Goal: Task Accomplishment & Management: Complete application form

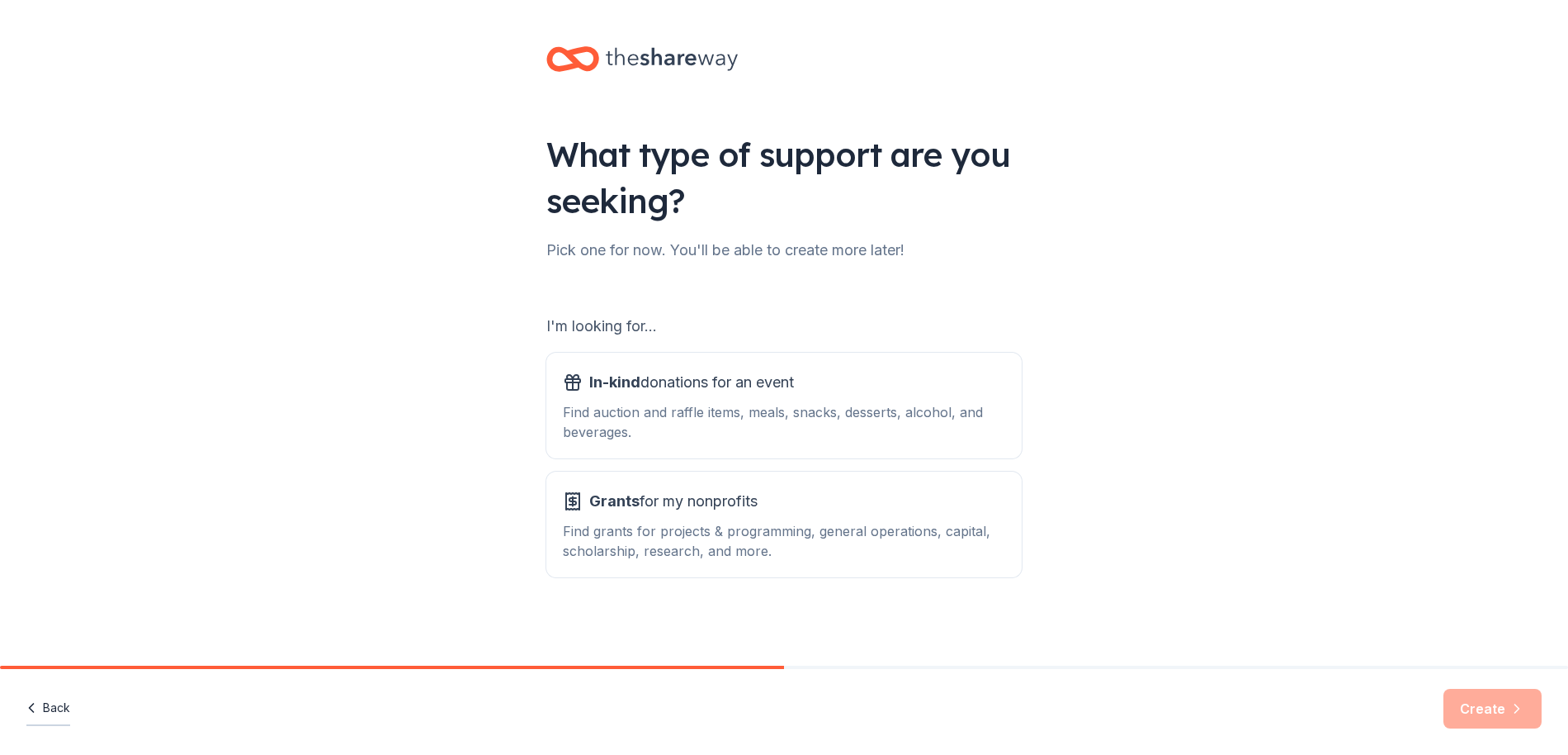
click at [43, 711] on button "Back" at bounding box center [48, 708] width 43 height 34
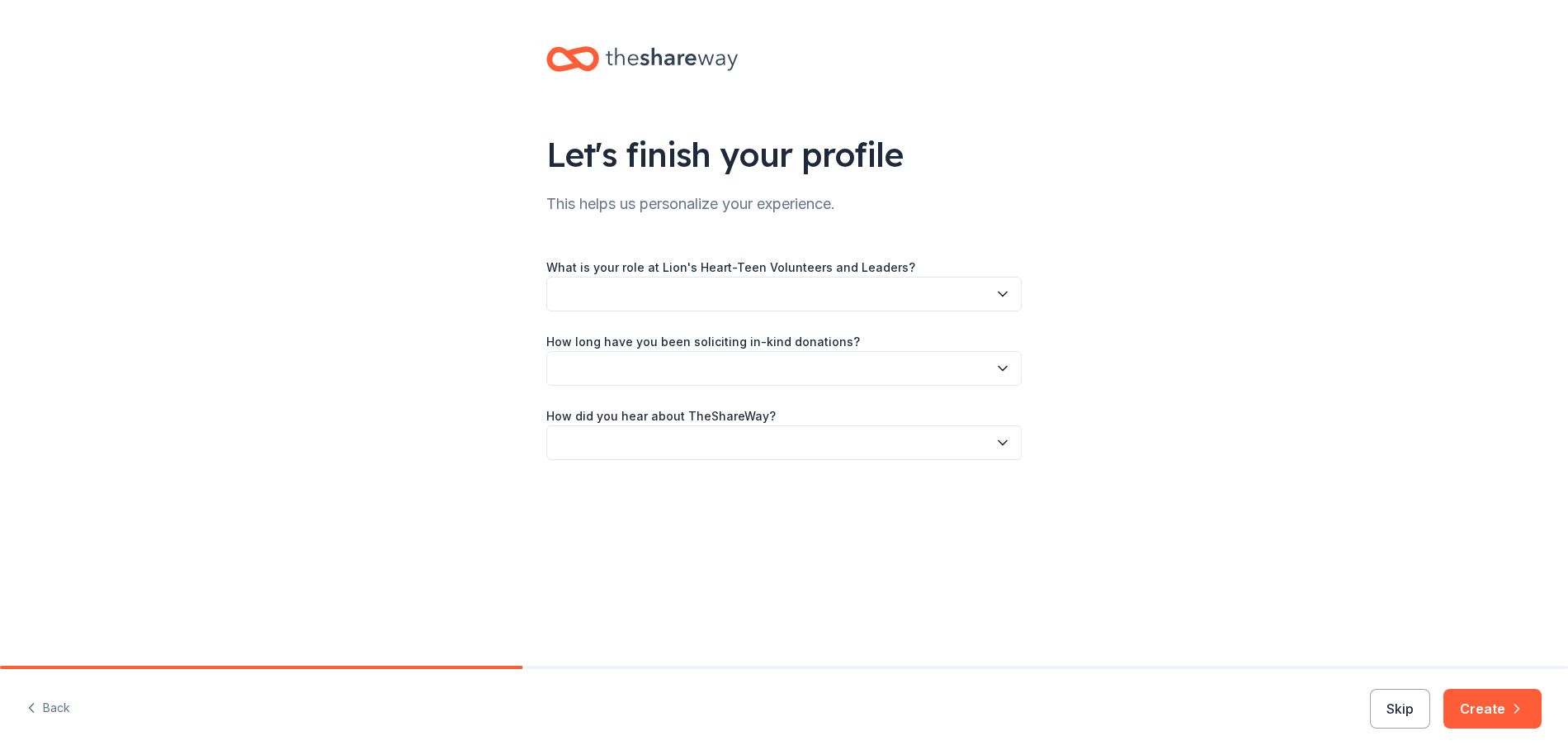
click at [43, 711] on button "Back" at bounding box center [48, 708] width 43 height 34
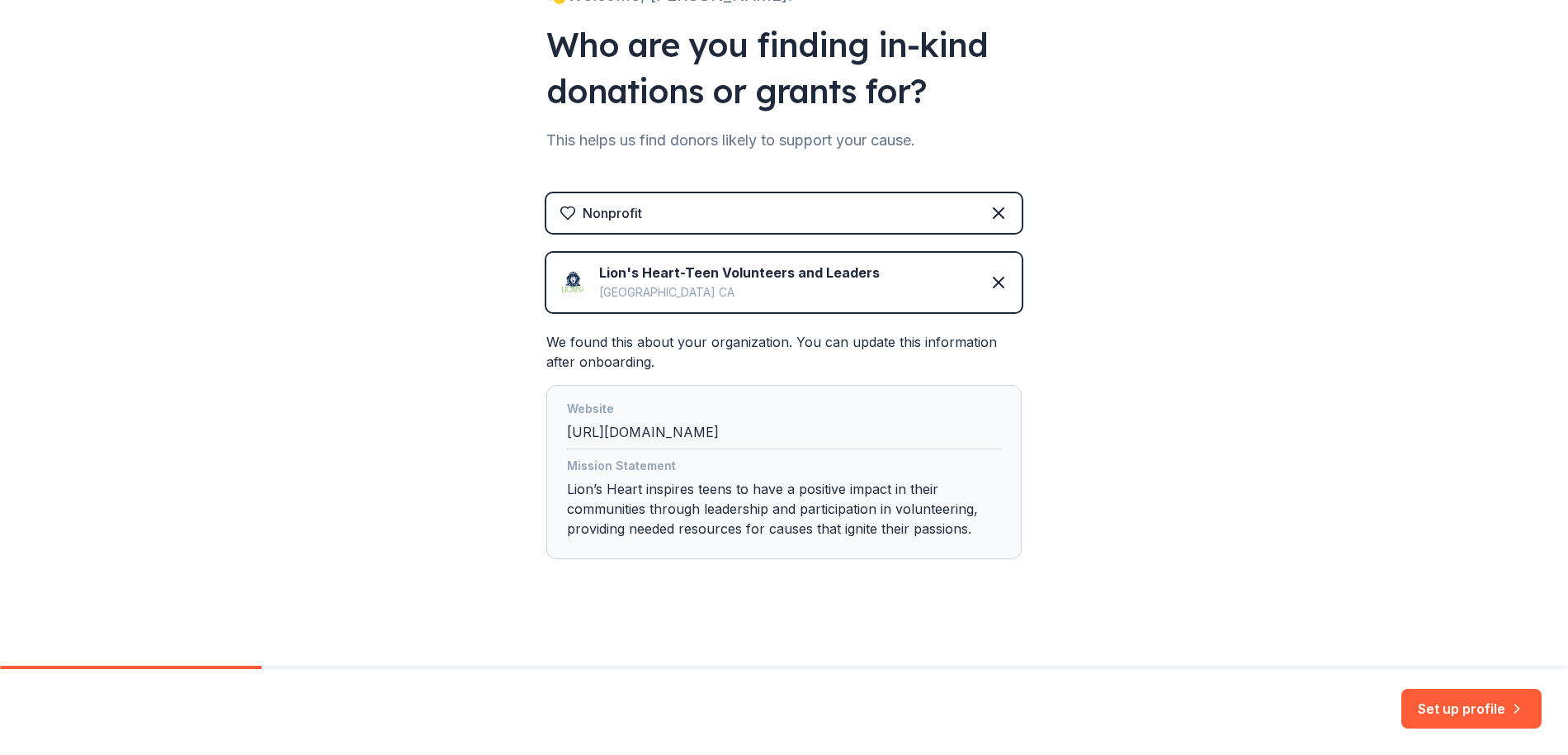
scroll to position [155, 0]
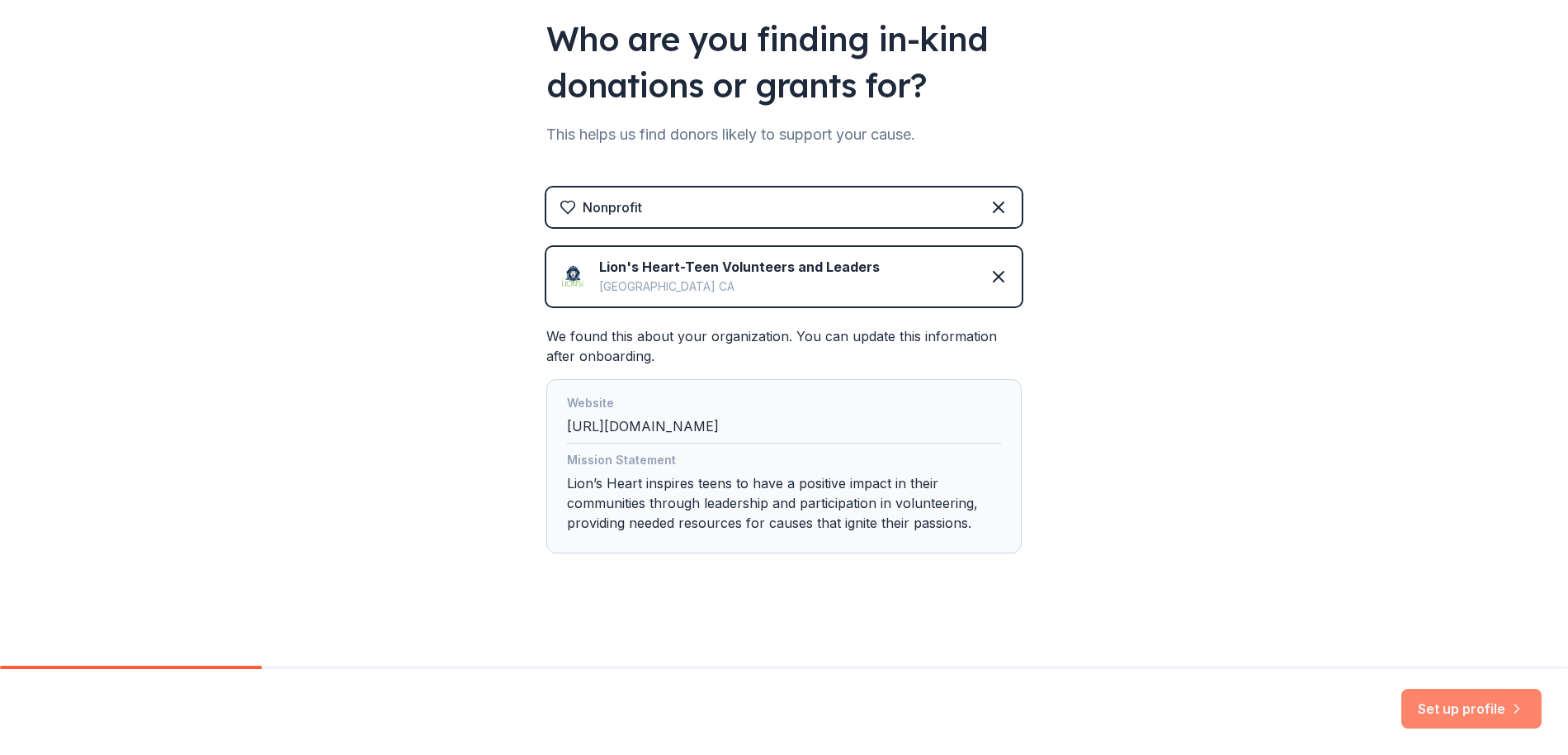
click at [1444, 709] on button "Set up profile" at bounding box center [1472, 708] width 141 height 40
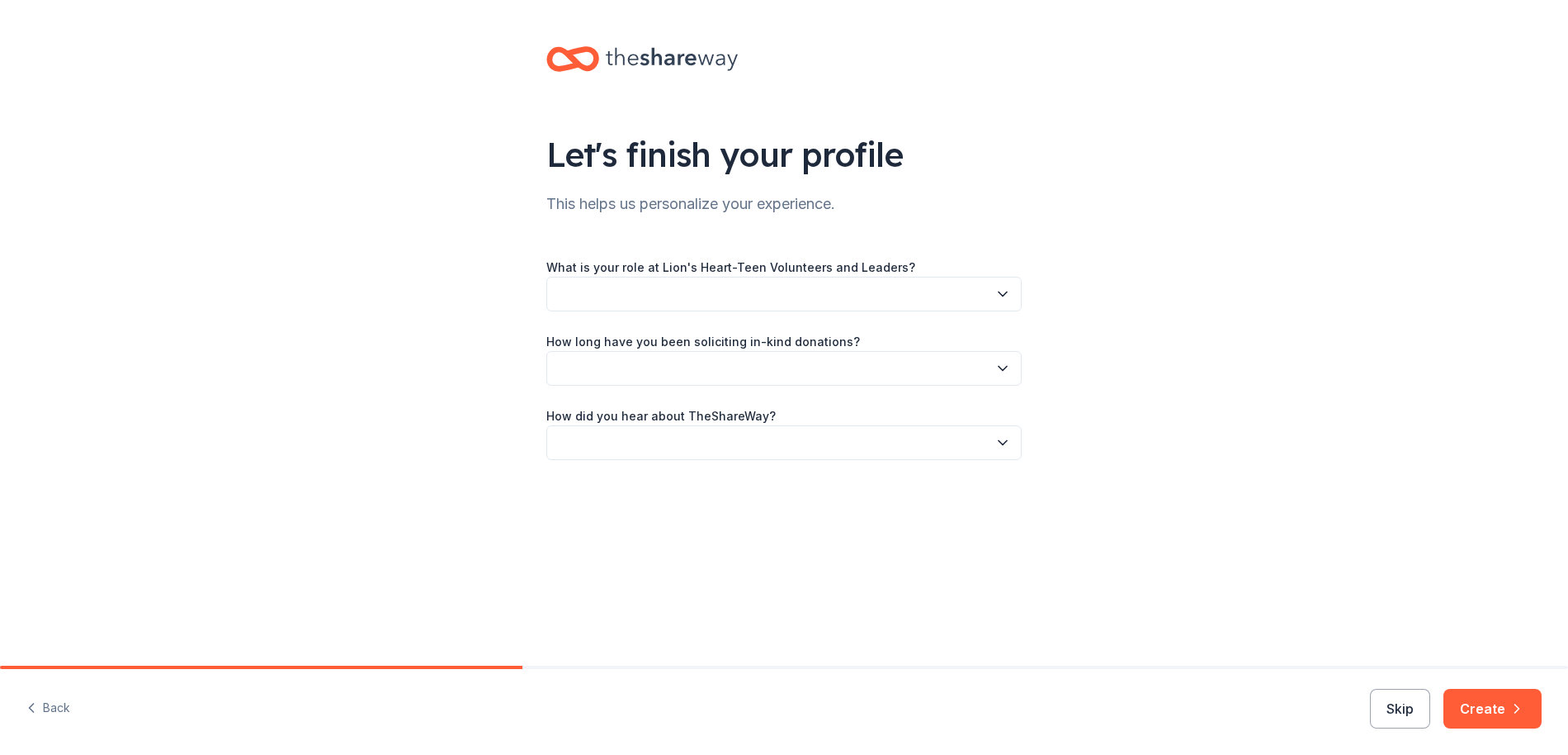
click at [581, 288] on button "button" at bounding box center [784, 293] width 475 height 34
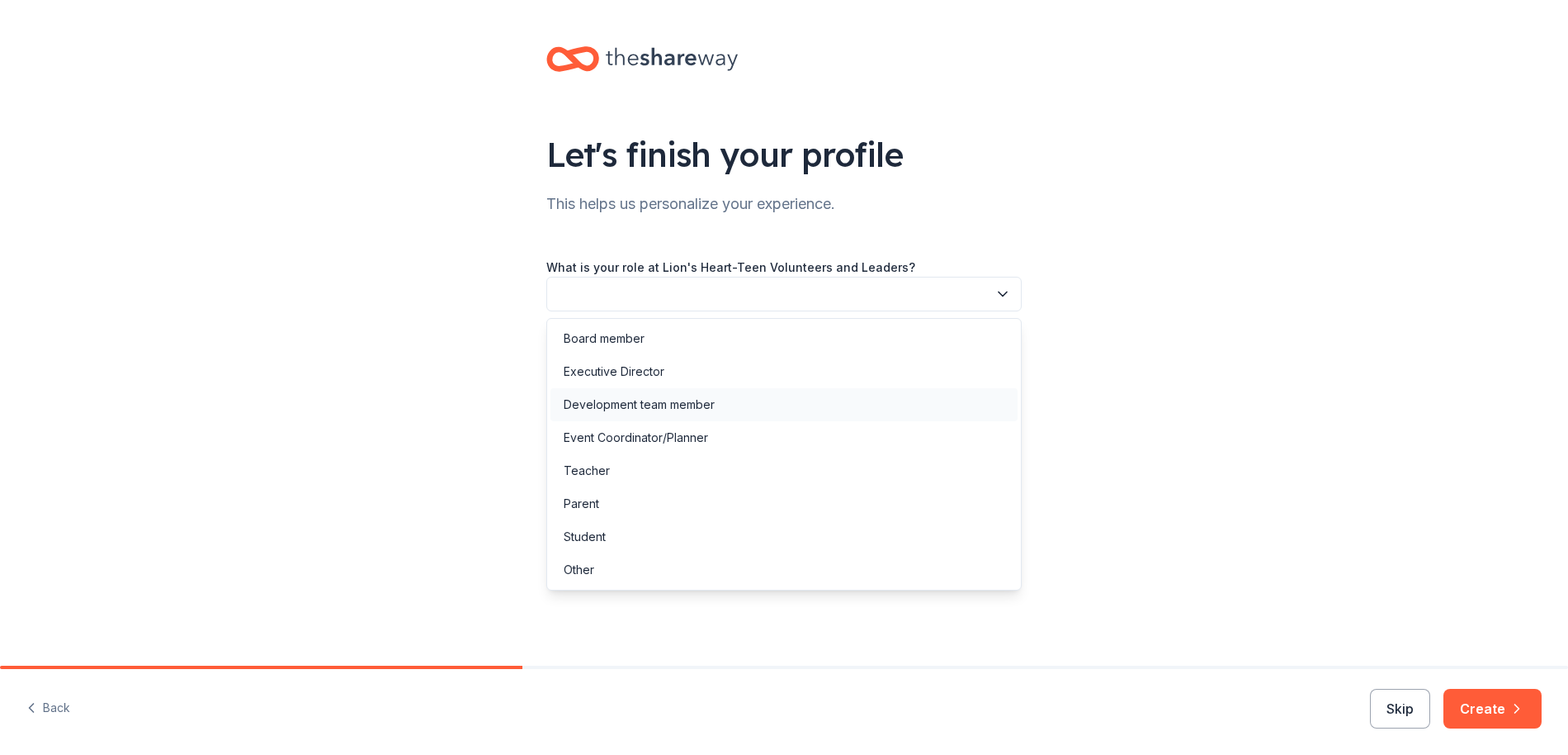
click at [606, 403] on div "Development team member" at bounding box center [638, 404] width 151 height 19
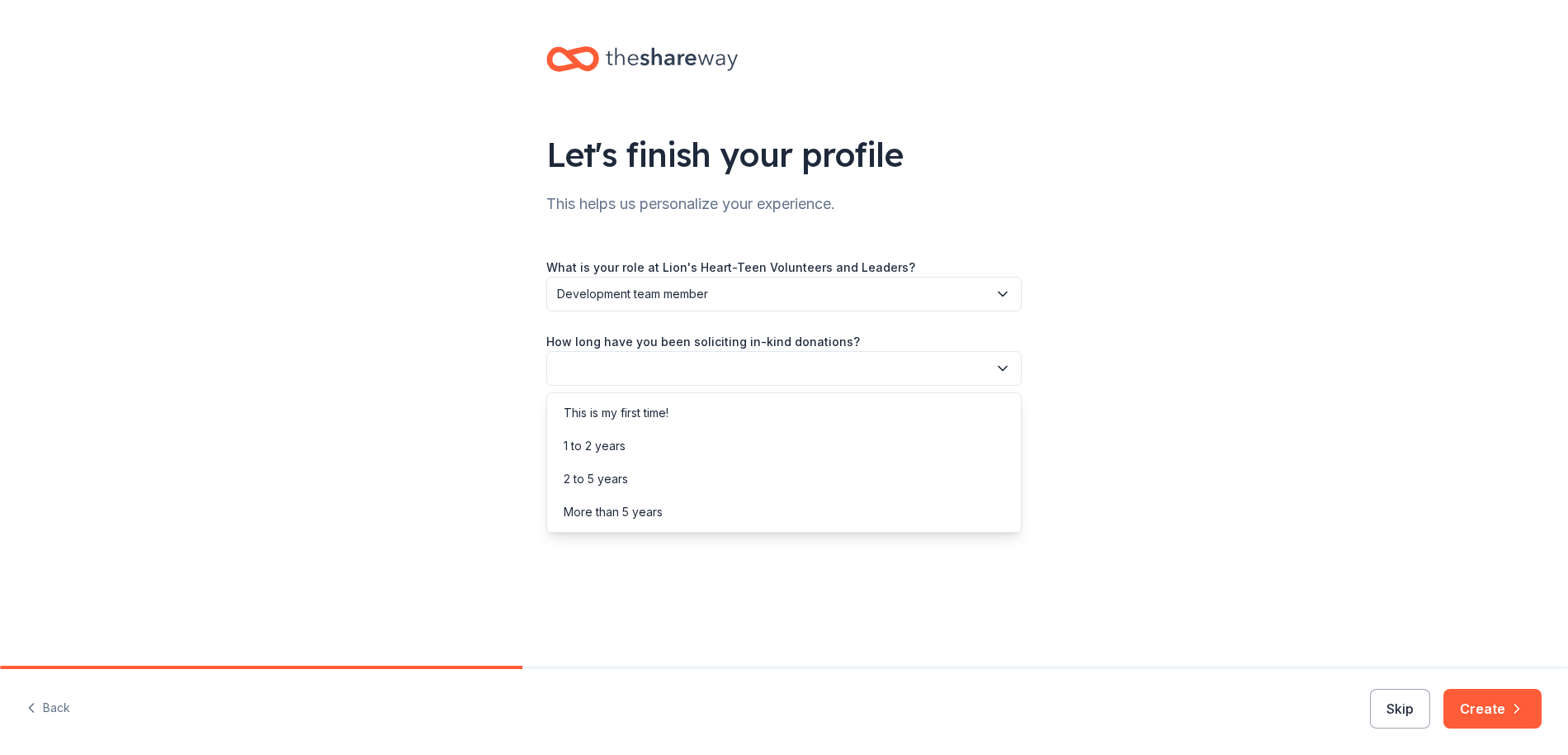
click at [586, 373] on button "button" at bounding box center [784, 367] width 475 height 34
click at [588, 407] on div "This is my first time!" at bounding box center [615, 412] width 105 height 19
click at [644, 370] on span "This is my first time!" at bounding box center [772, 367] width 431 height 19
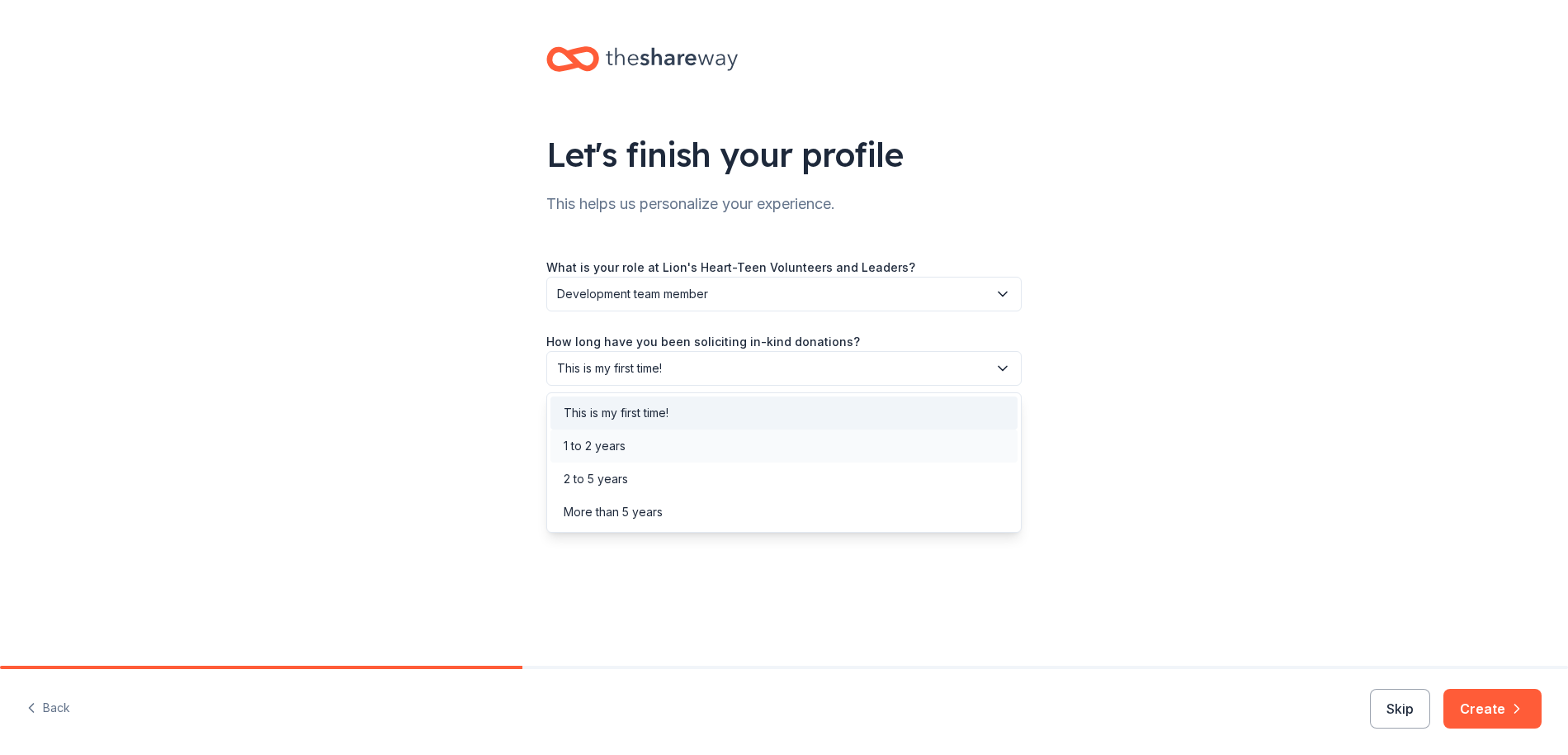
click at [613, 446] on div "1 to 2 years" at bounding box center [594, 445] width 62 height 19
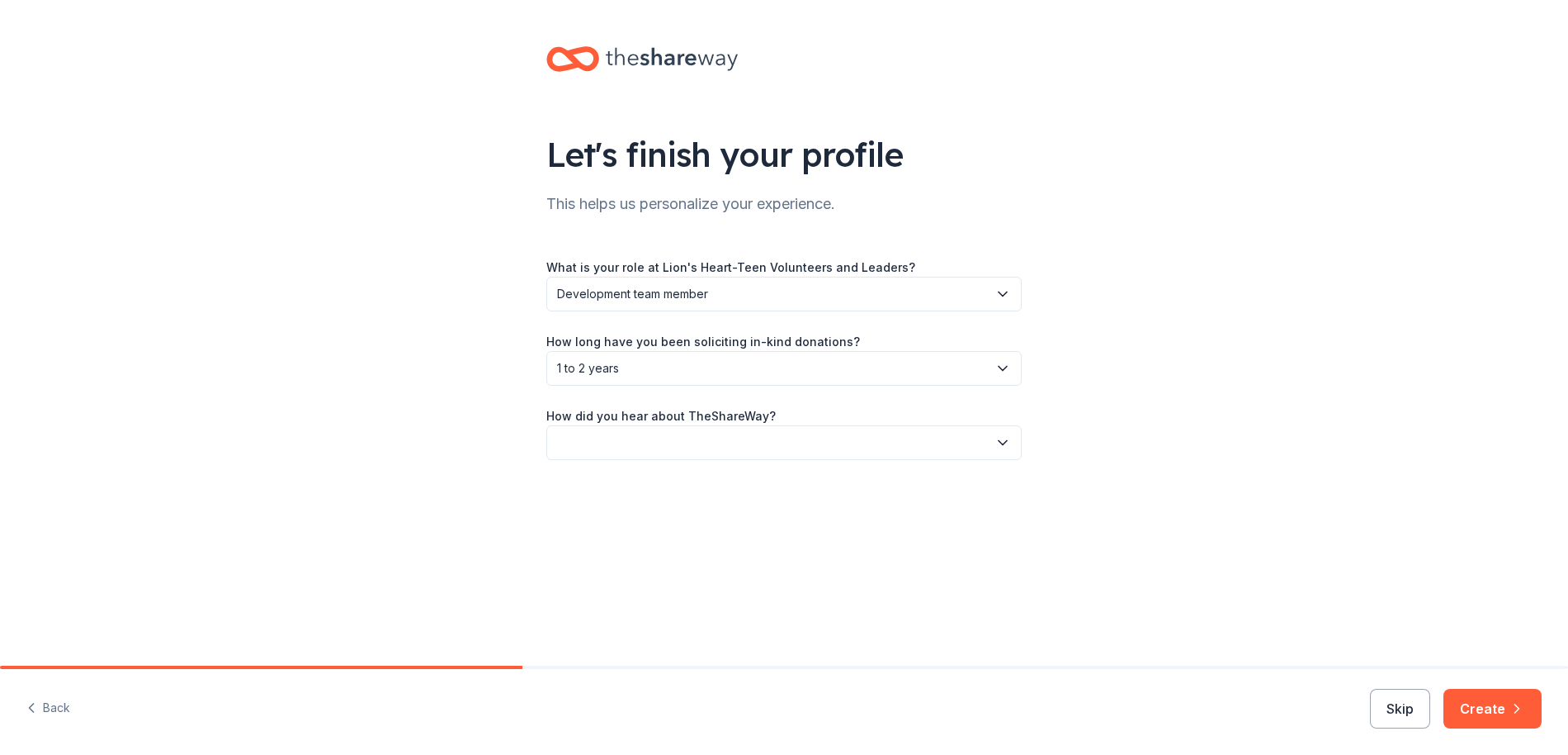
click at [570, 436] on button "button" at bounding box center [784, 442] width 475 height 34
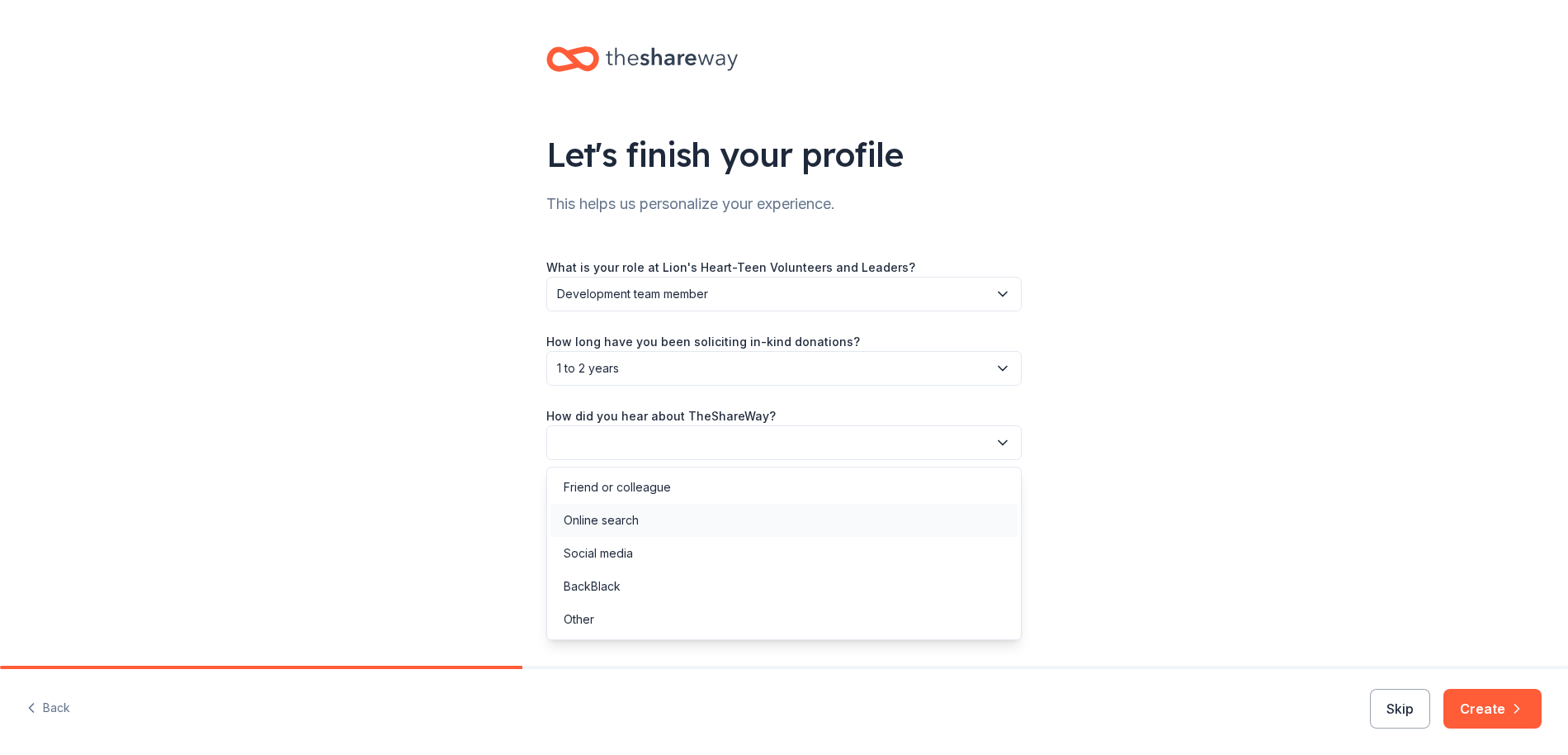
click at [619, 517] on div "Online search" at bounding box center [600, 519] width 75 height 19
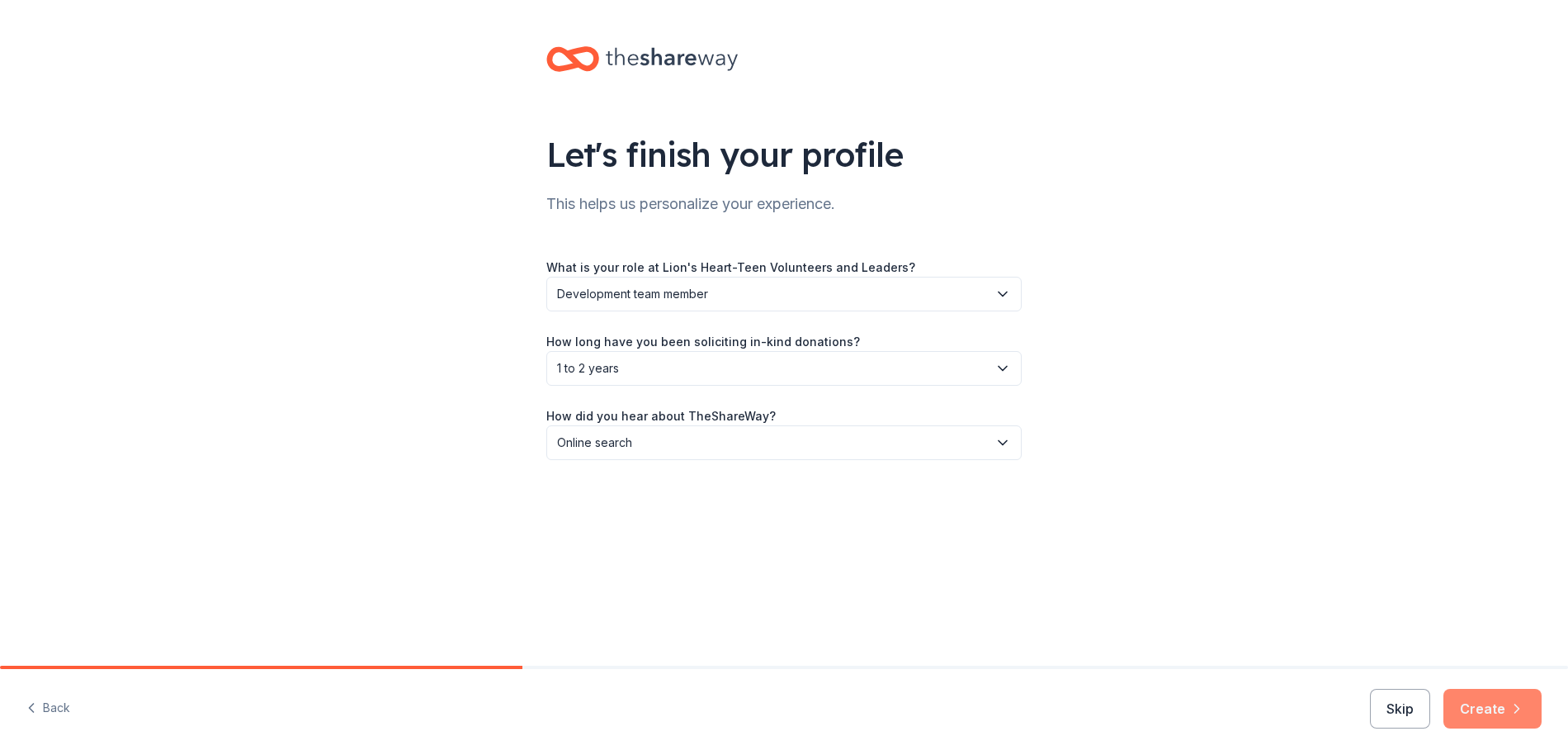
click at [1500, 708] on button "Create" at bounding box center [1493, 708] width 98 height 40
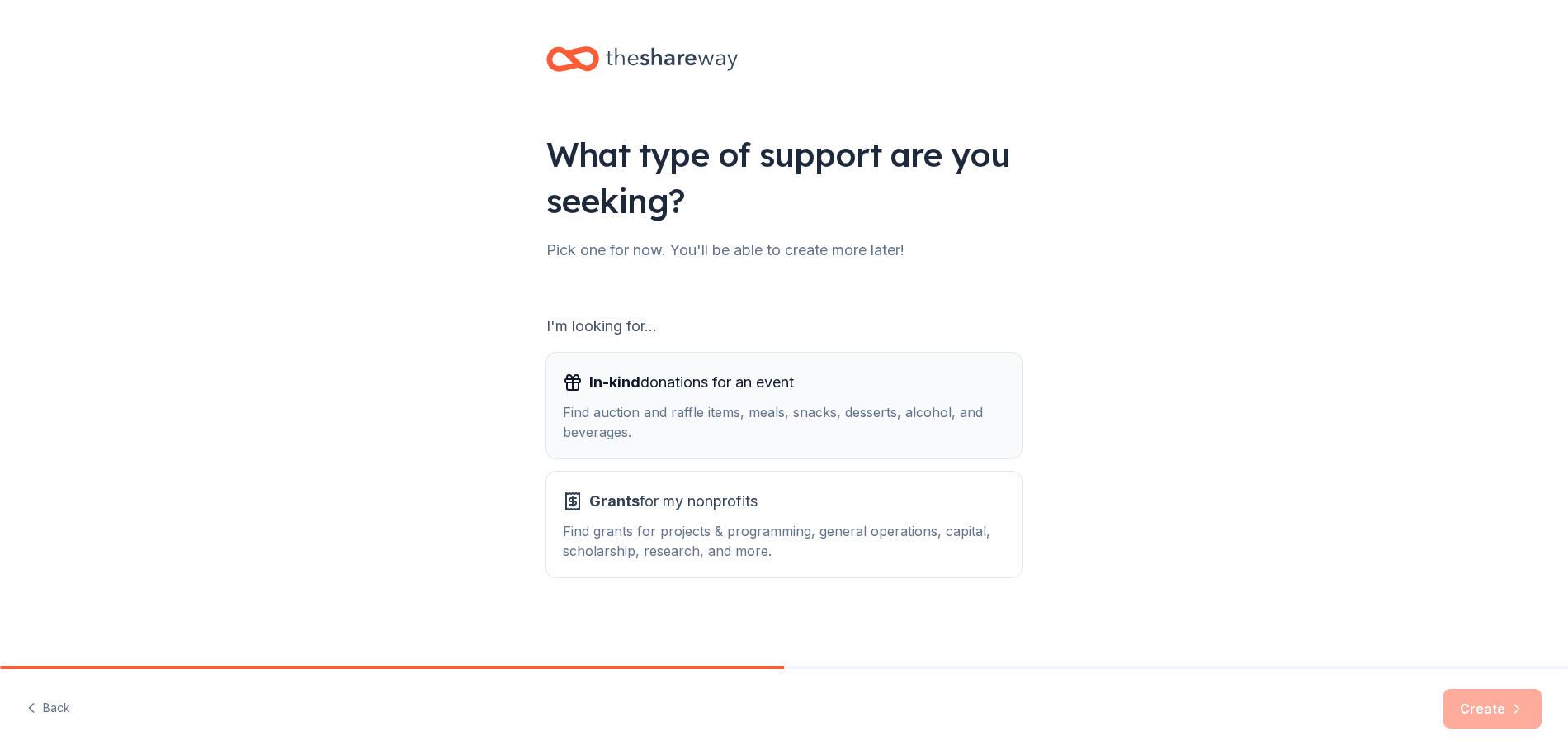
click at [636, 397] on div "In-kind donations for an event Find auction and raffle items, meals, snacks, de…" at bounding box center [784, 405] width 442 height 73
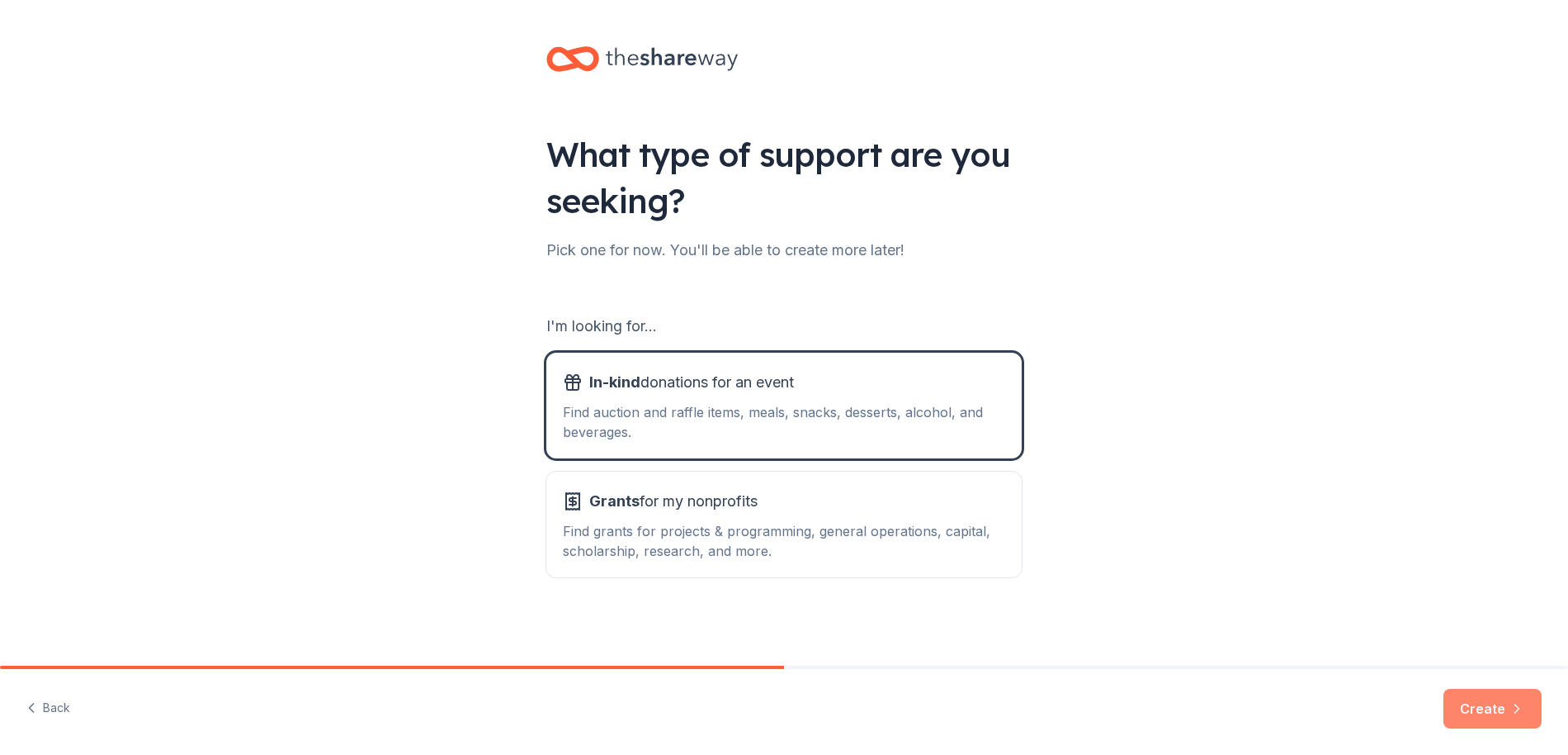
click at [1478, 710] on button "Create" at bounding box center [1493, 708] width 98 height 40
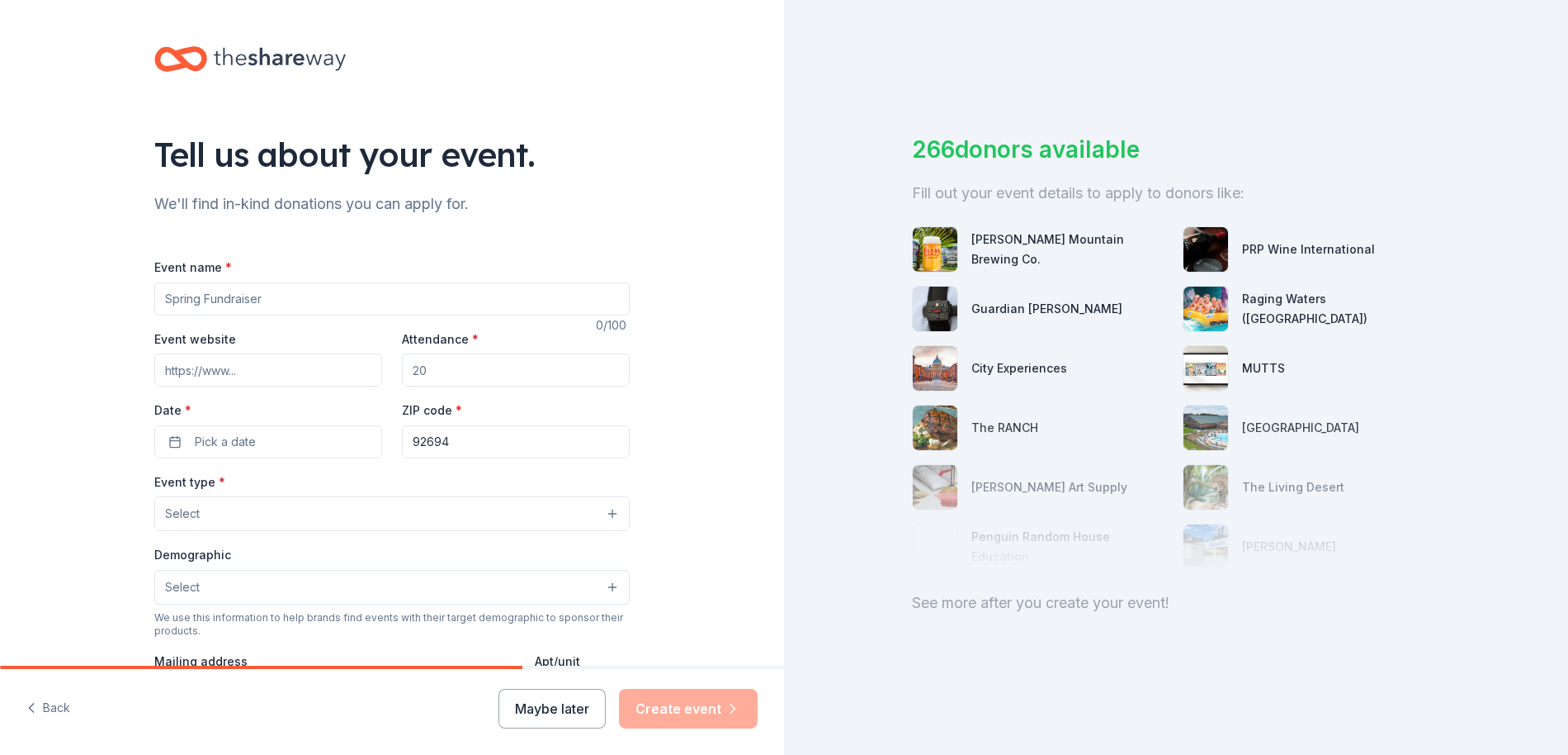
click at [211, 301] on input "Event name *" at bounding box center [392, 299] width 475 height 33
type input "L"
type input "Lion's in Action"
click at [172, 442] on button "Pick a date" at bounding box center [268, 442] width 228 height 33
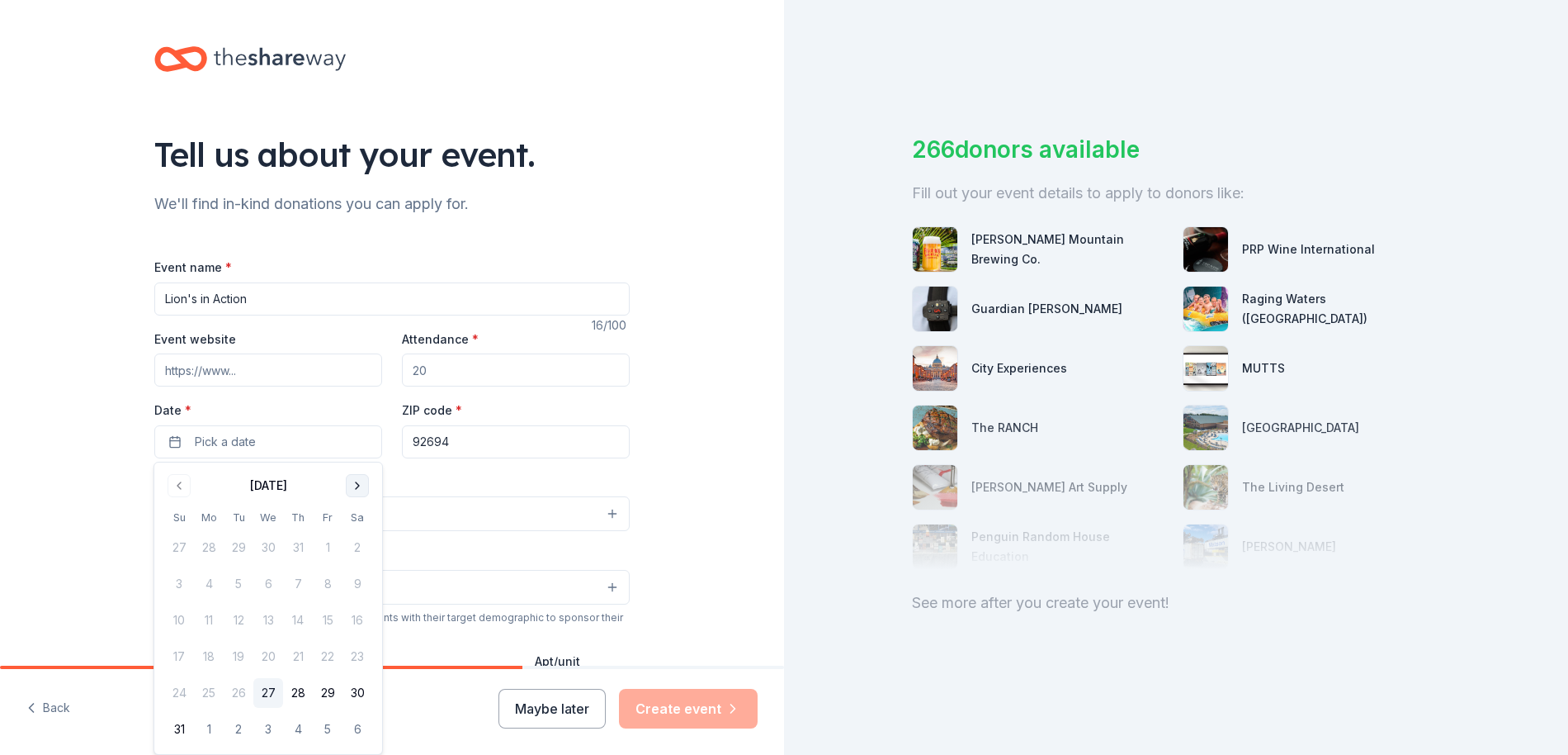
click at [361, 487] on button "Go to next month" at bounding box center [357, 485] width 23 height 23
click at [305, 588] on button "11" at bounding box center [298, 584] width 30 height 30
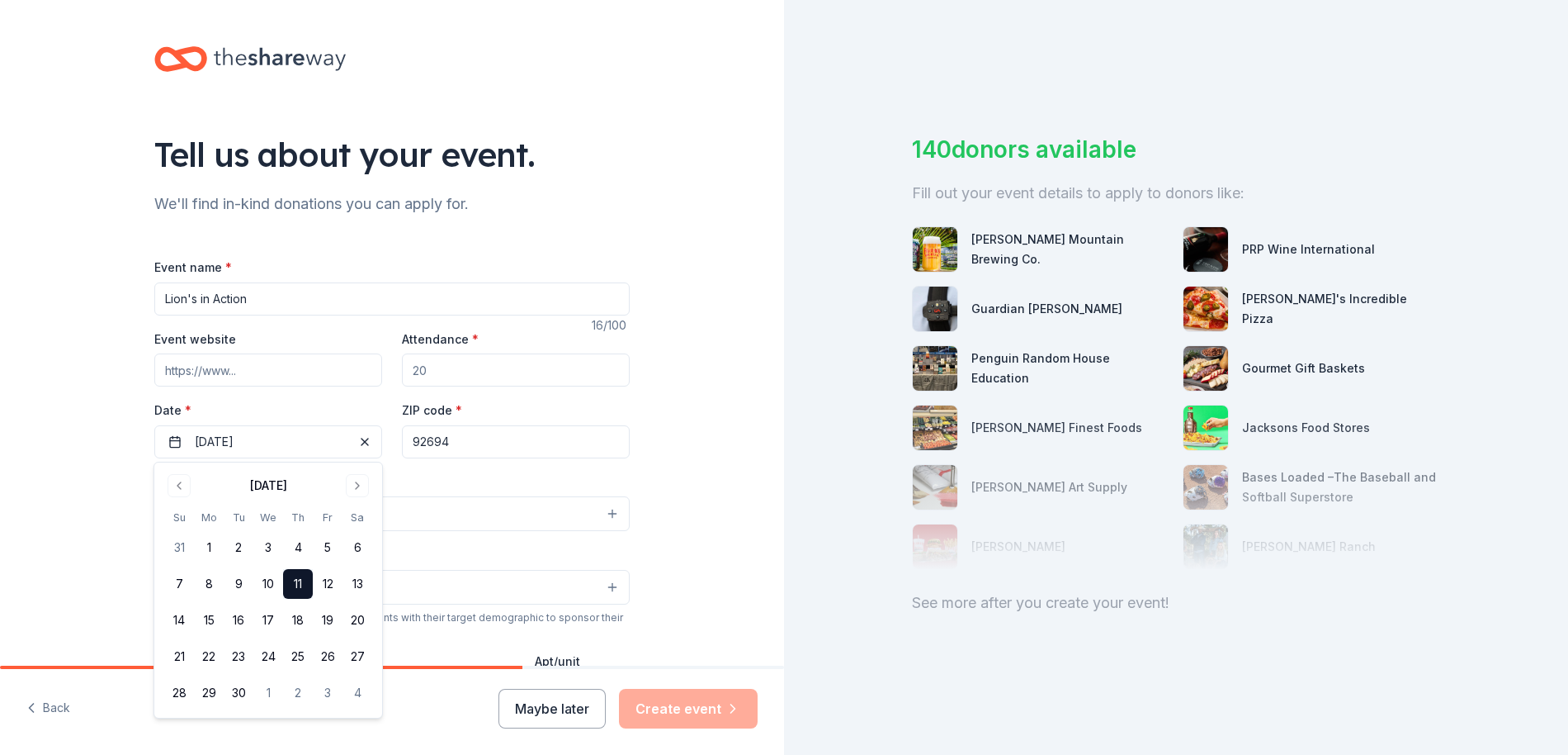
click at [455, 479] on div "Event type * Select" at bounding box center [392, 501] width 475 height 60
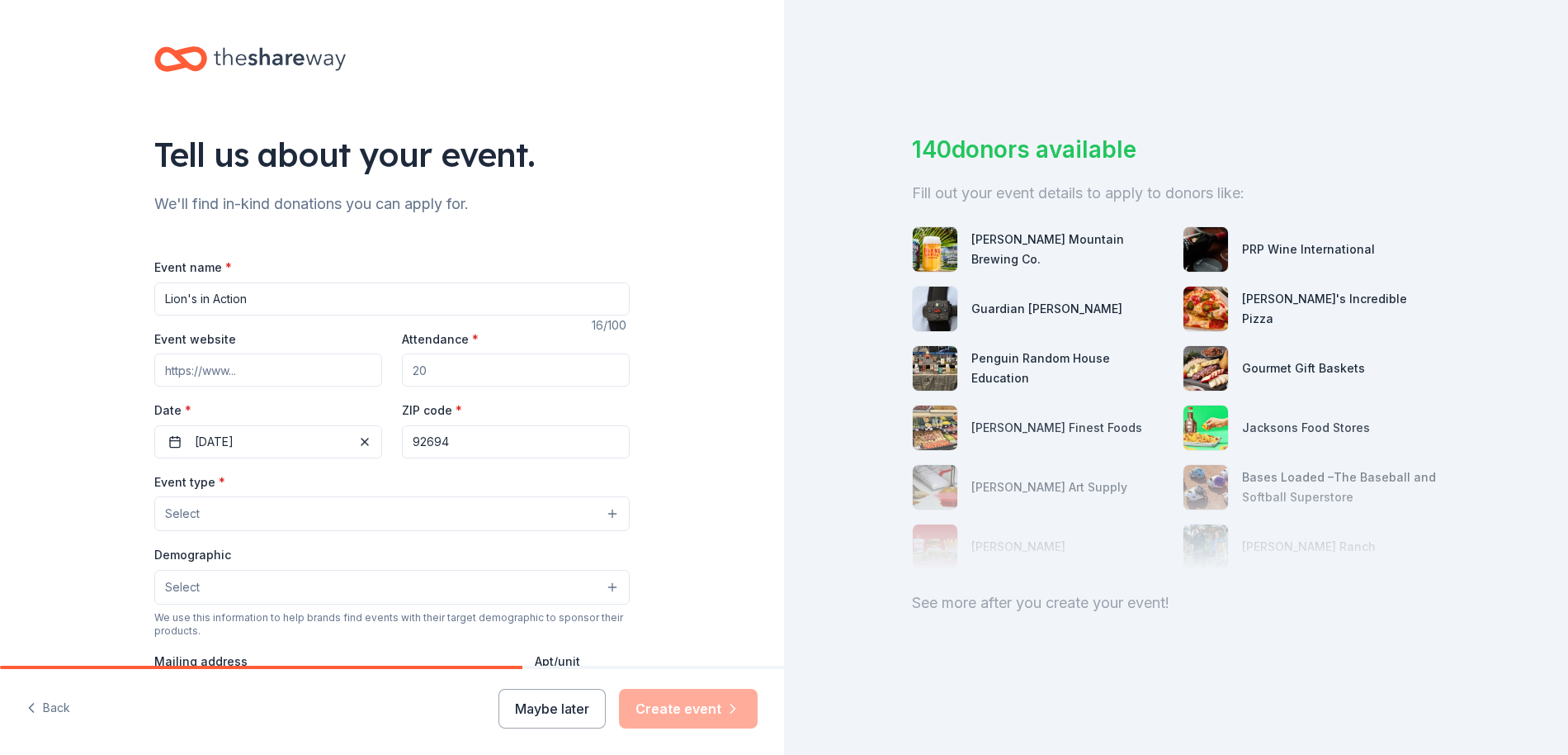
click at [247, 514] on button "Select" at bounding box center [392, 513] width 475 height 34
click at [167, 366] on div "Event name * Lion's in Action 16 /100 Event website Attendance * Date * [DATE] …" at bounding box center [392, 638] width 475 height 763
click at [181, 370] on input "Event website" at bounding box center [268, 370] width 228 height 33
paste input "[URL][DOMAIN_NAME]"
type input "[URL][DOMAIN_NAME]"
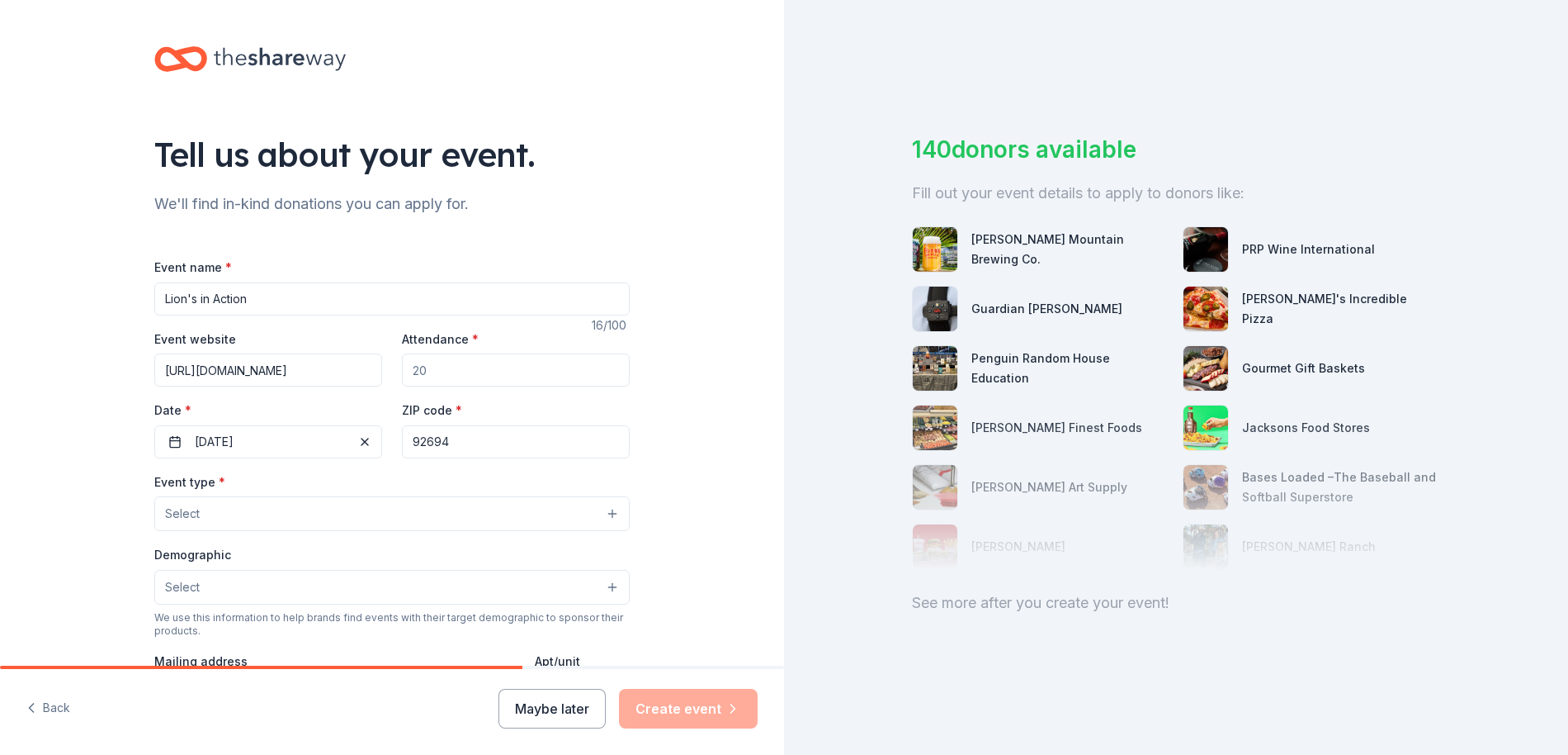
drag, startPoint x: 437, startPoint y: 368, endPoint x: 403, endPoint y: 362, distance: 34.5
click at [403, 362] on input "Attendance *" at bounding box center [516, 370] width 228 height 33
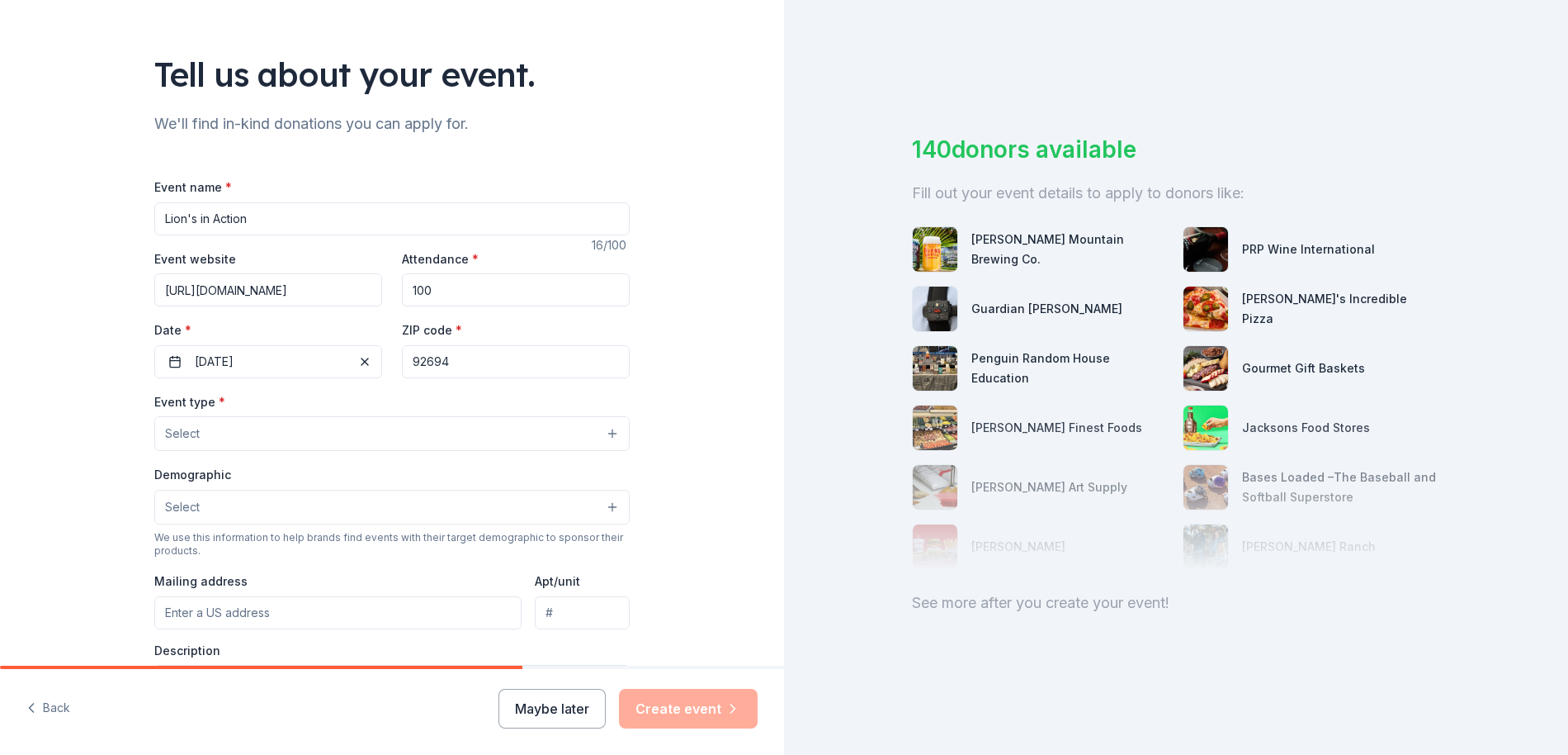
type input "100"
click at [409, 435] on button "Select" at bounding box center [392, 433] width 475 height 34
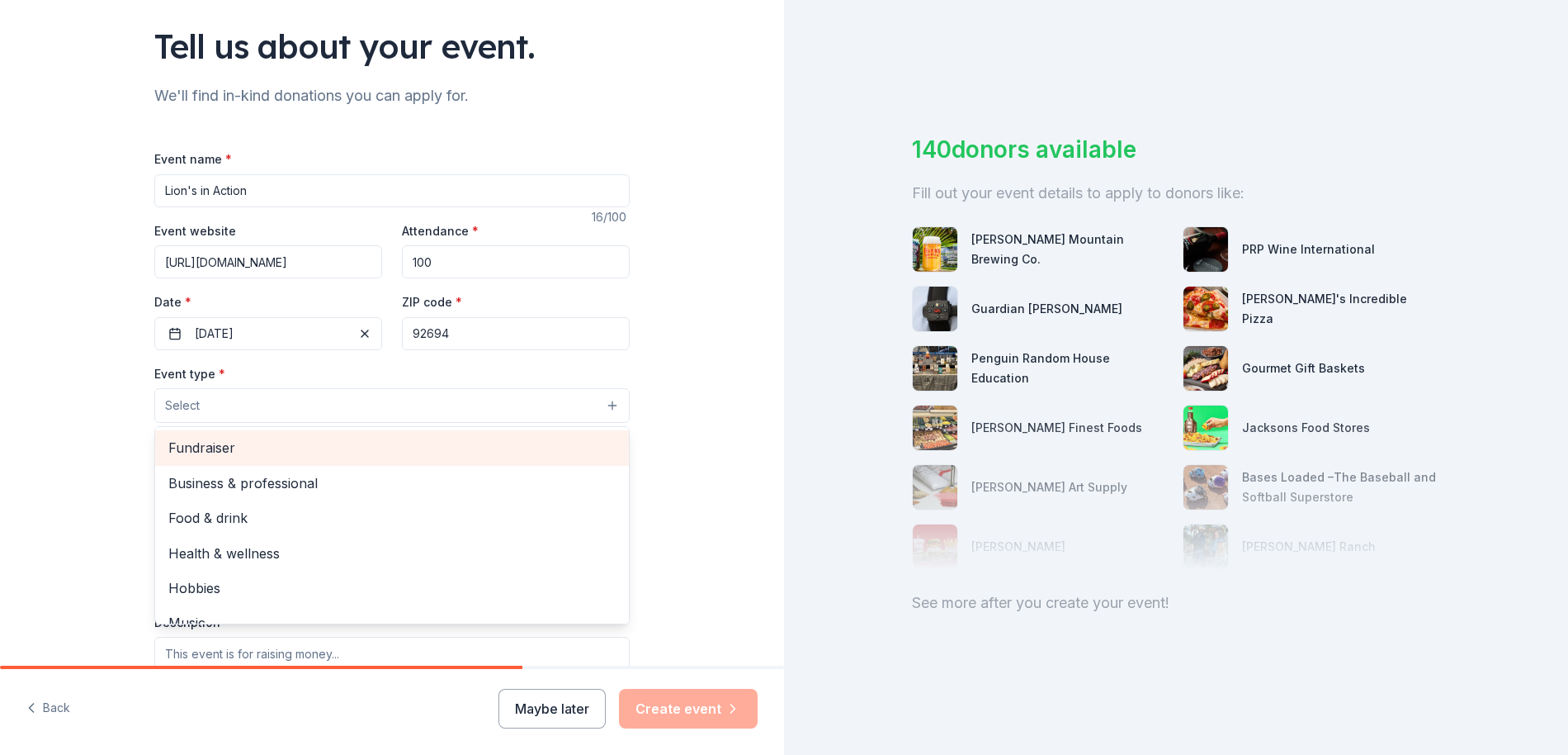
click at [218, 443] on span "Fundraiser" at bounding box center [392, 447] width 448 height 21
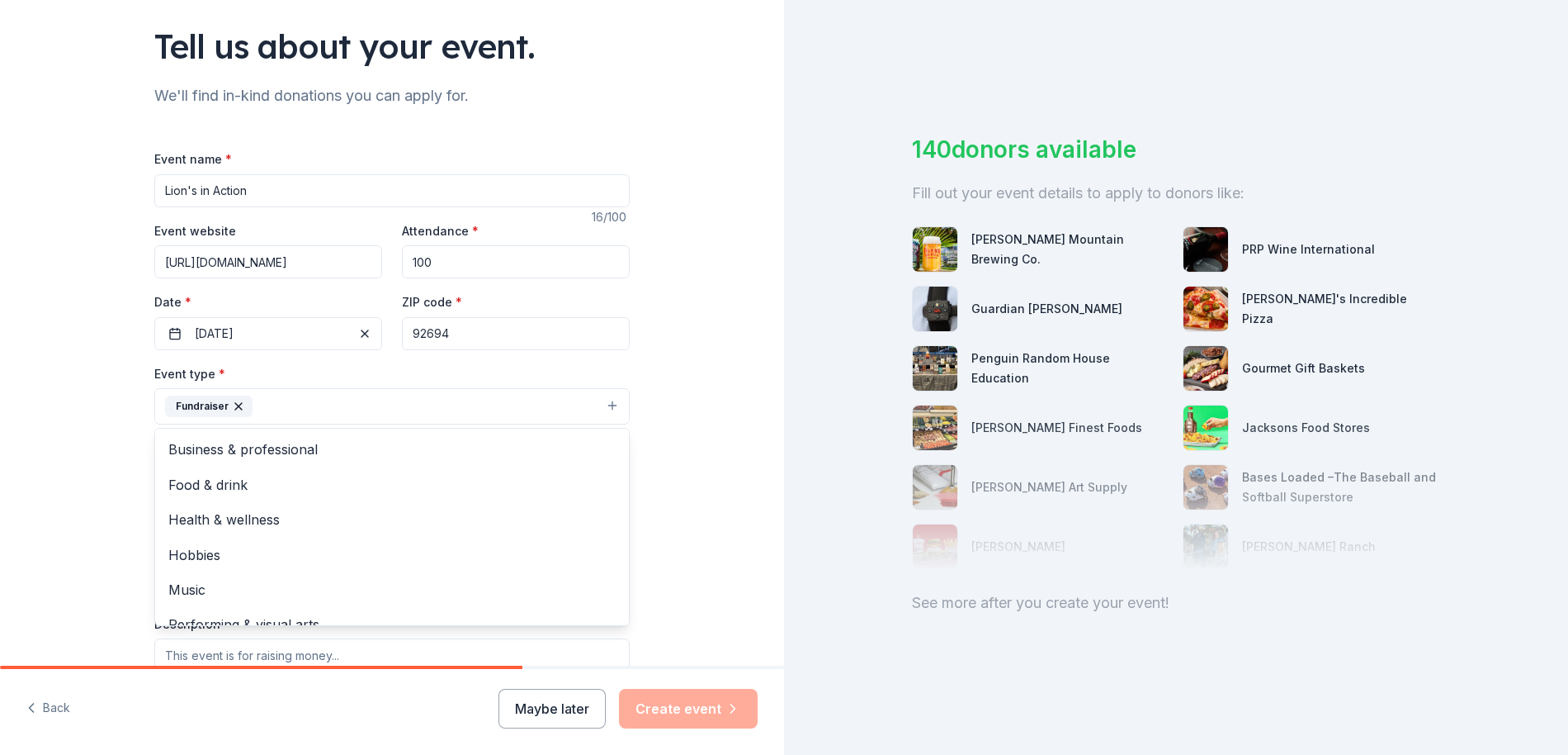
click at [111, 400] on div "Tell us about your event. We'll find in-kind donations you can apply for. Event…" at bounding box center [392, 441] width 784 height 1100
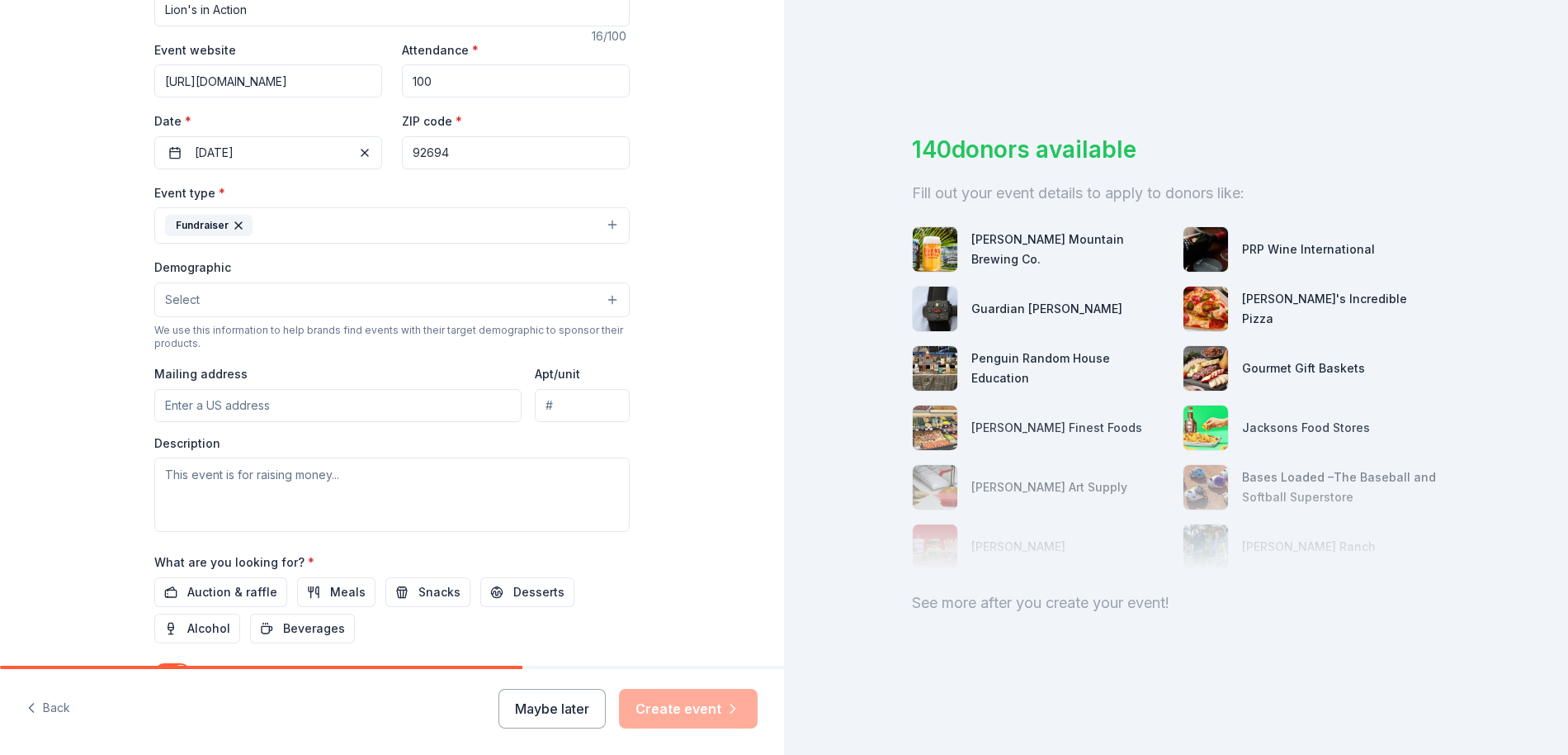
scroll to position [300, 0]
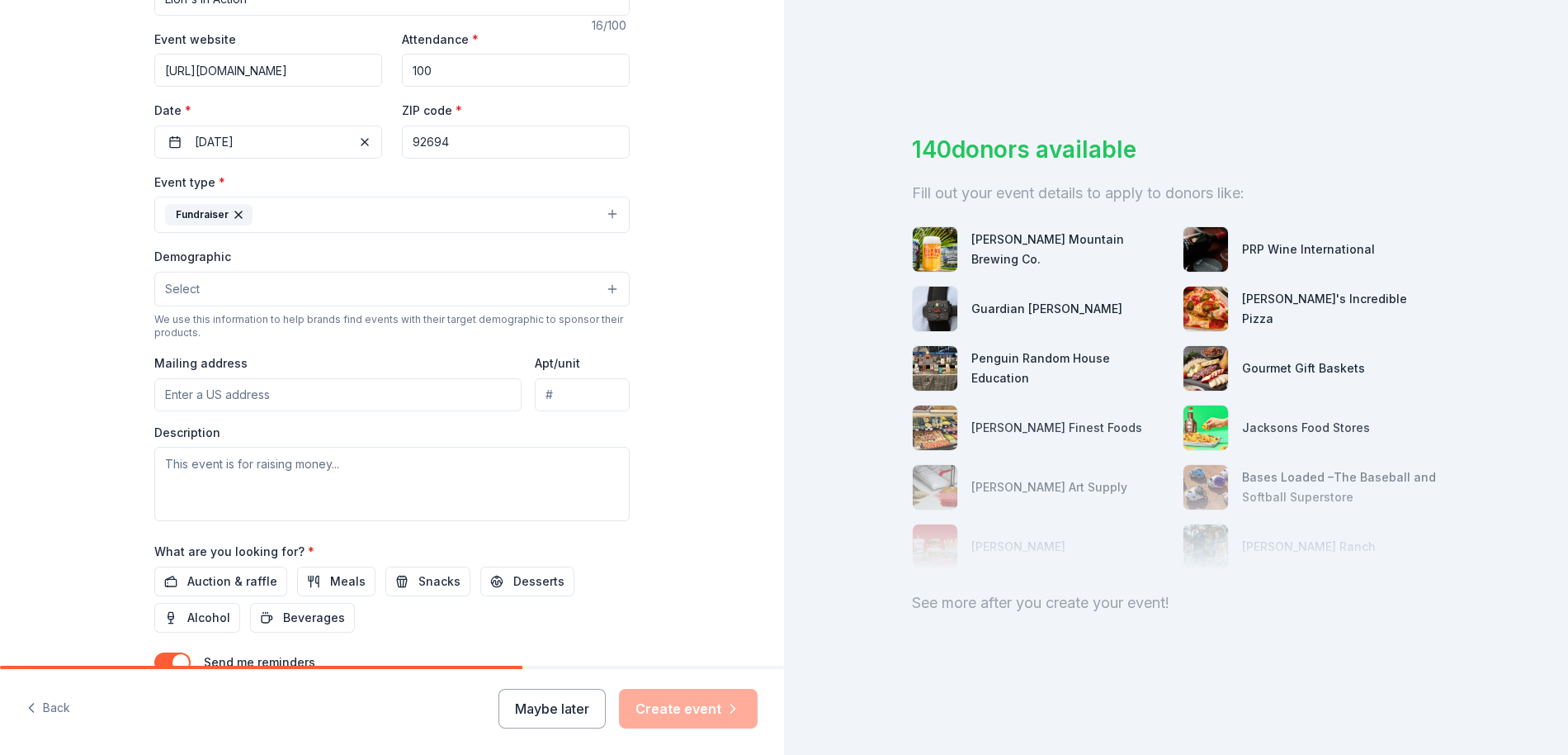
click at [221, 291] on button "Select" at bounding box center [392, 289] width 475 height 34
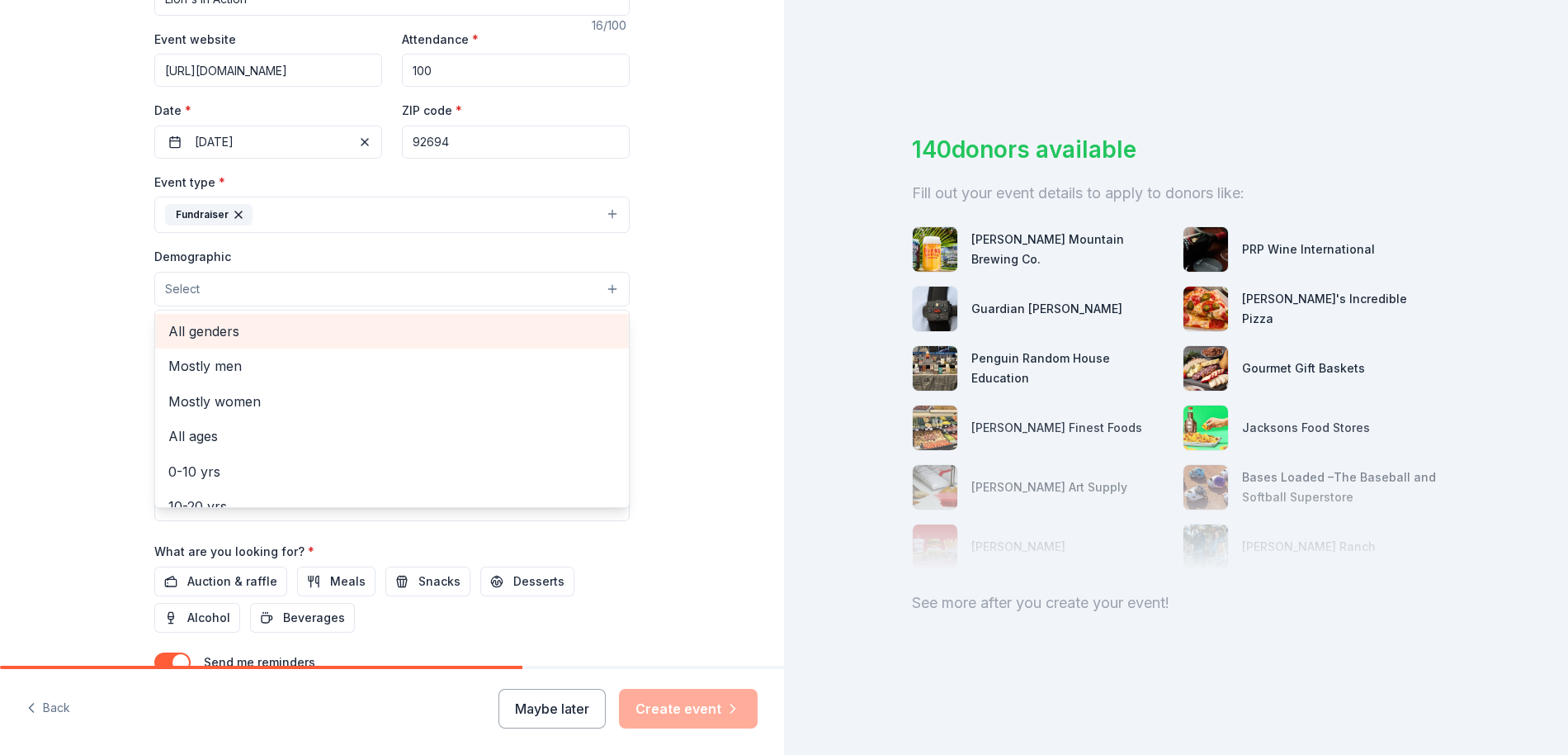
click at [216, 337] on span "All genders" at bounding box center [392, 330] width 448 height 21
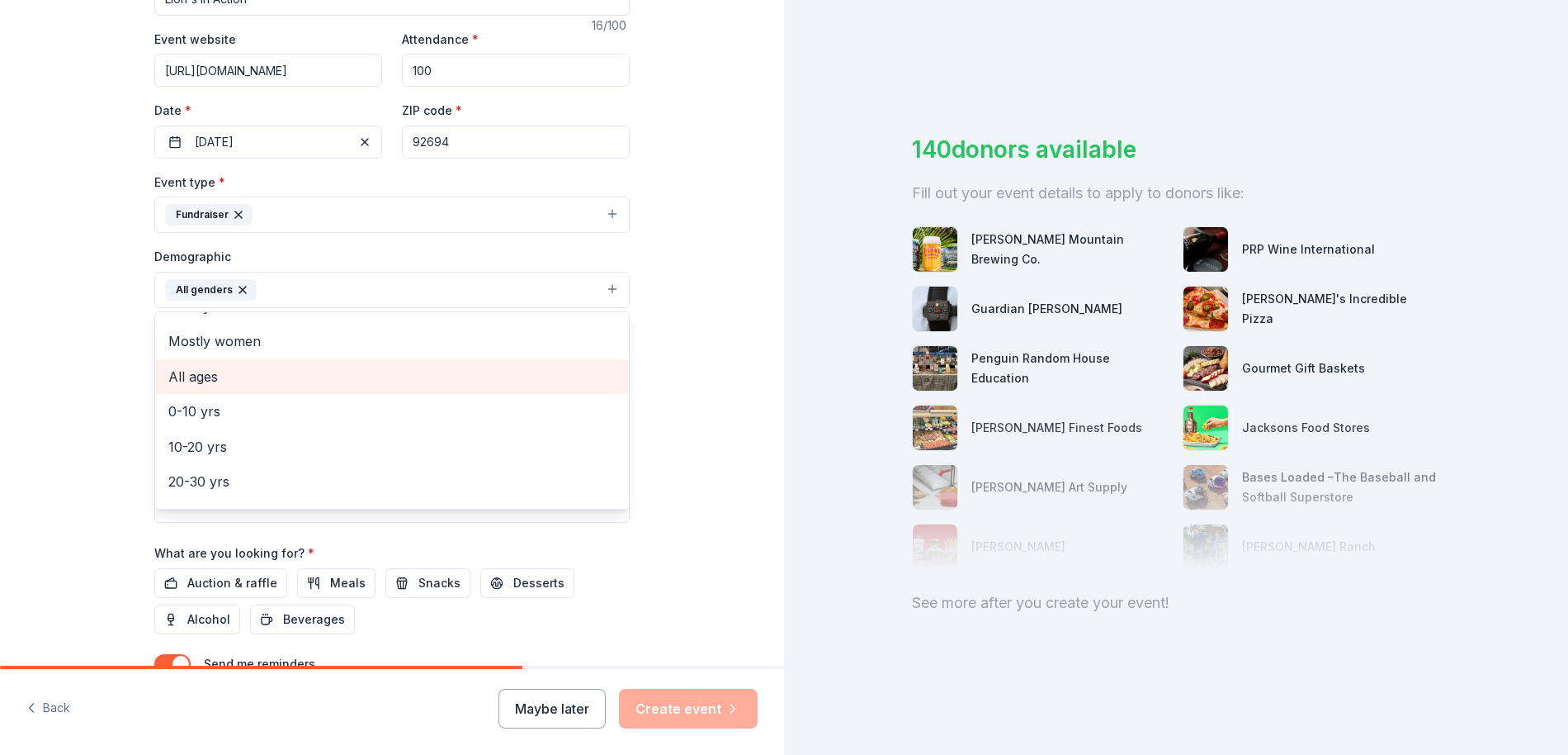
scroll to position [27, 0]
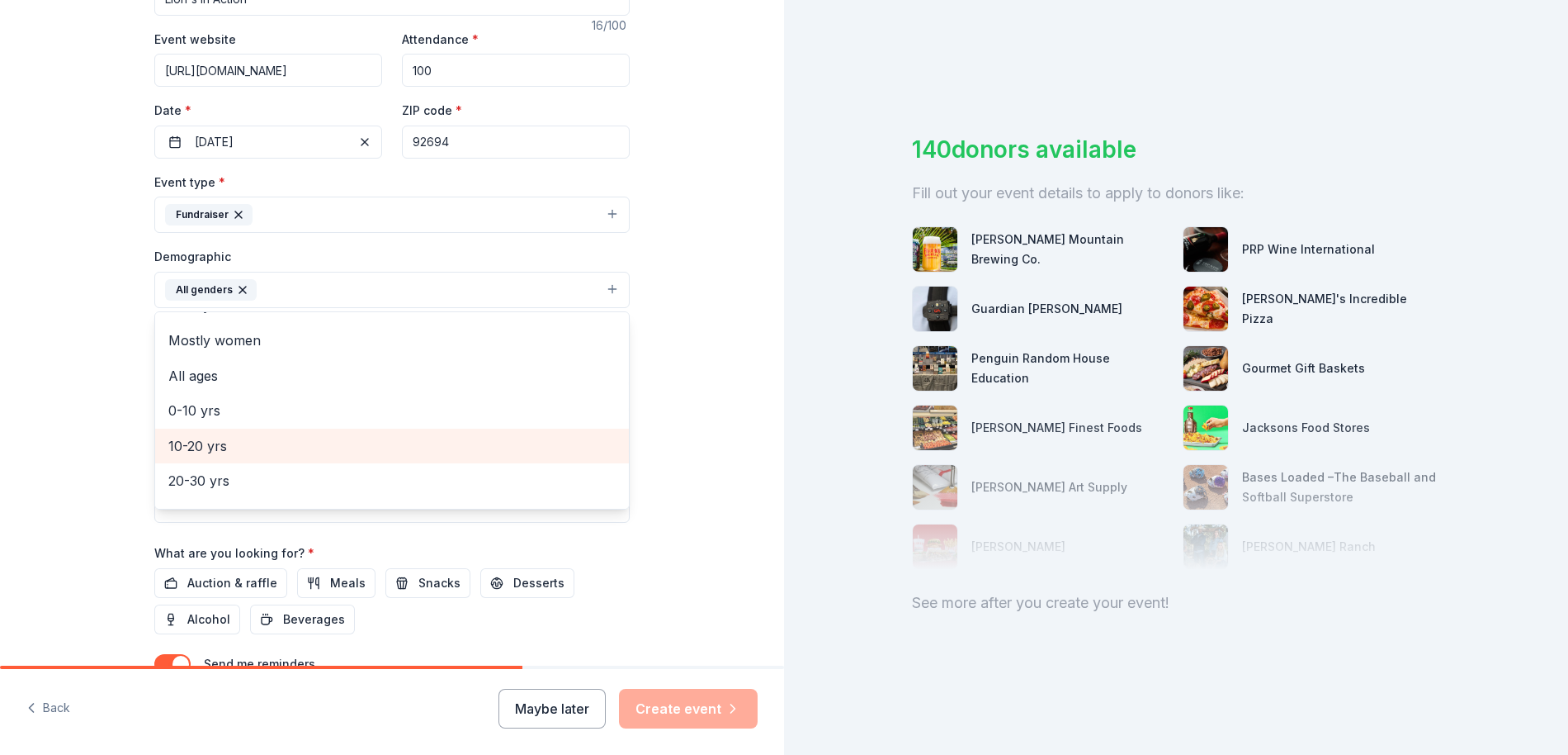
click at [226, 446] on span "10-20 yrs" at bounding box center [392, 445] width 448 height 21
click at [68, 362] on div "Tell us about your event. We'll find in-kind donations you can apply for. Event…" at bounding box center [392, 251] width 784 height 1102
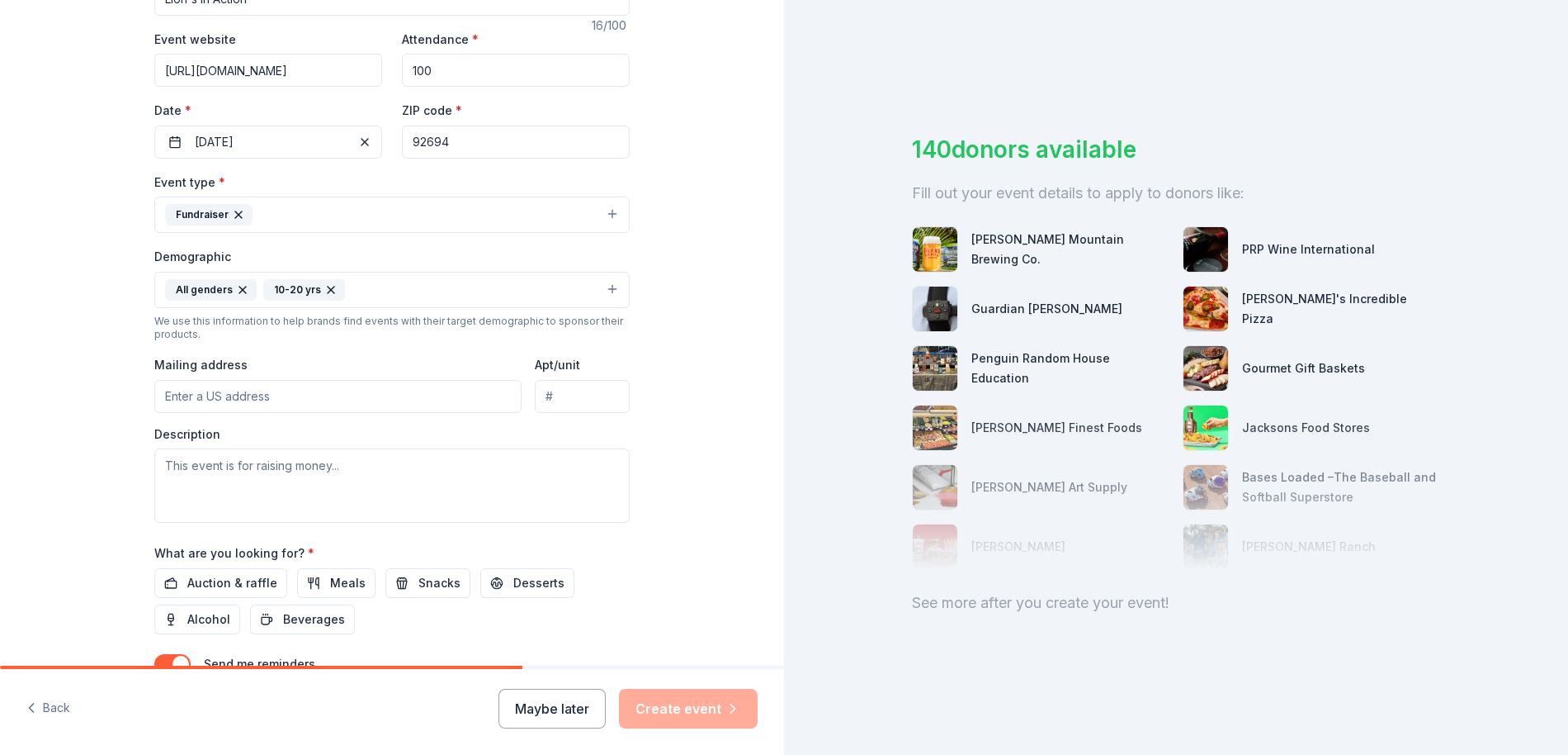
click at [373, 288] on button "All genders 10-20 yrs" at bounding box center [392, 290] width 475 height 36
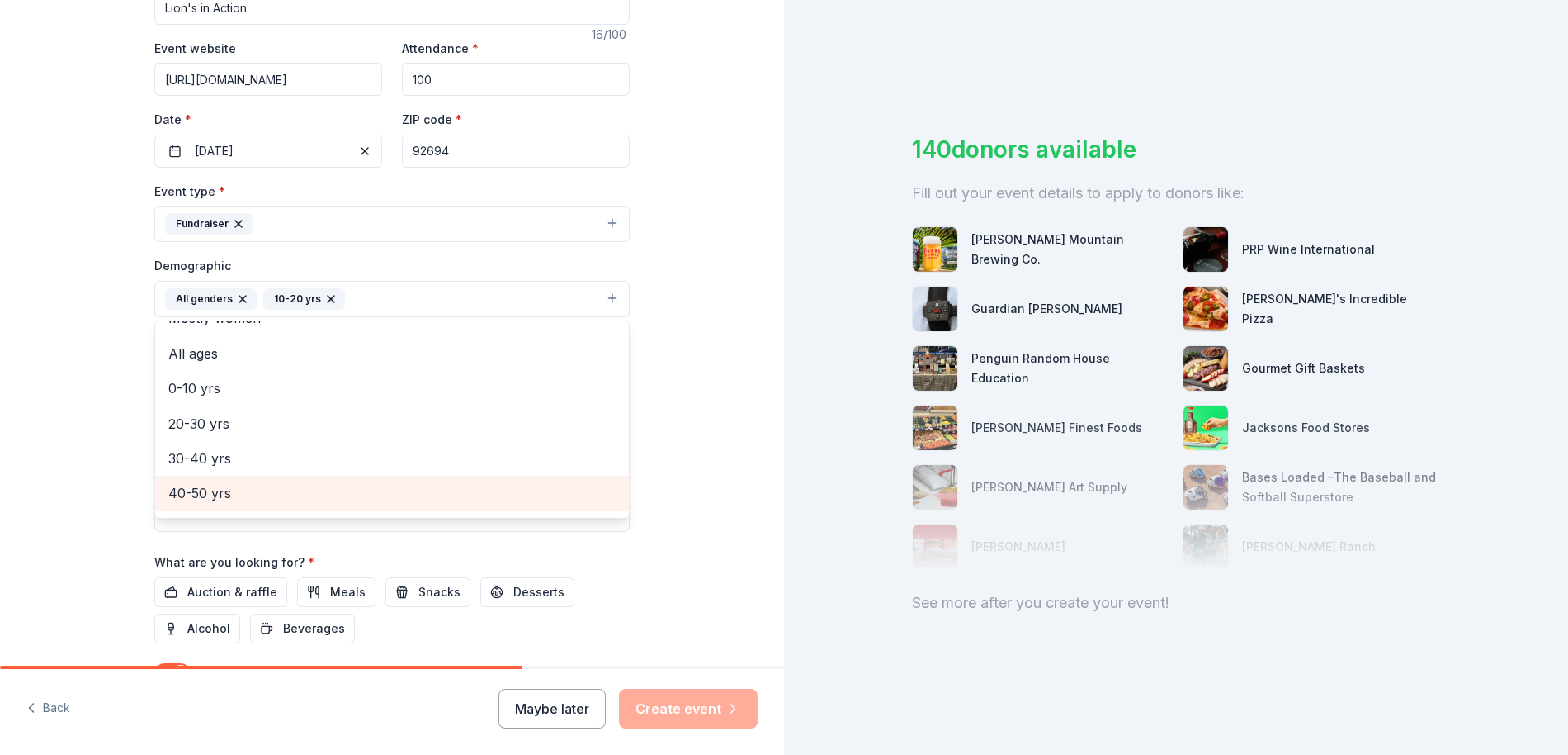
scroll to position [57, 0]
click at [328, 299] on icon "button" at bounding box center [331, 299] width 13 height 13
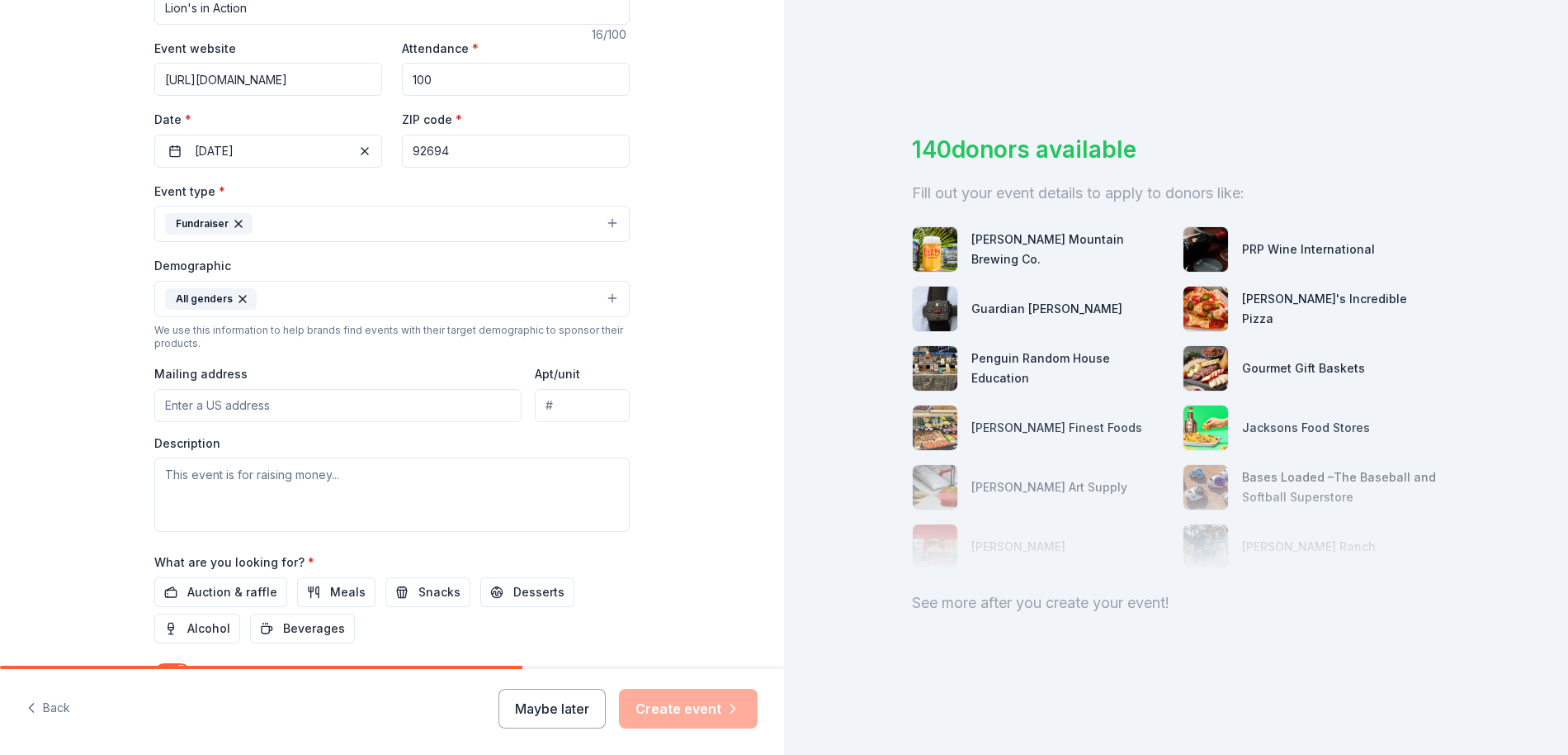
click at [272, 307] on button "All genders" at bounding box center [392, 298] width 475 height 36
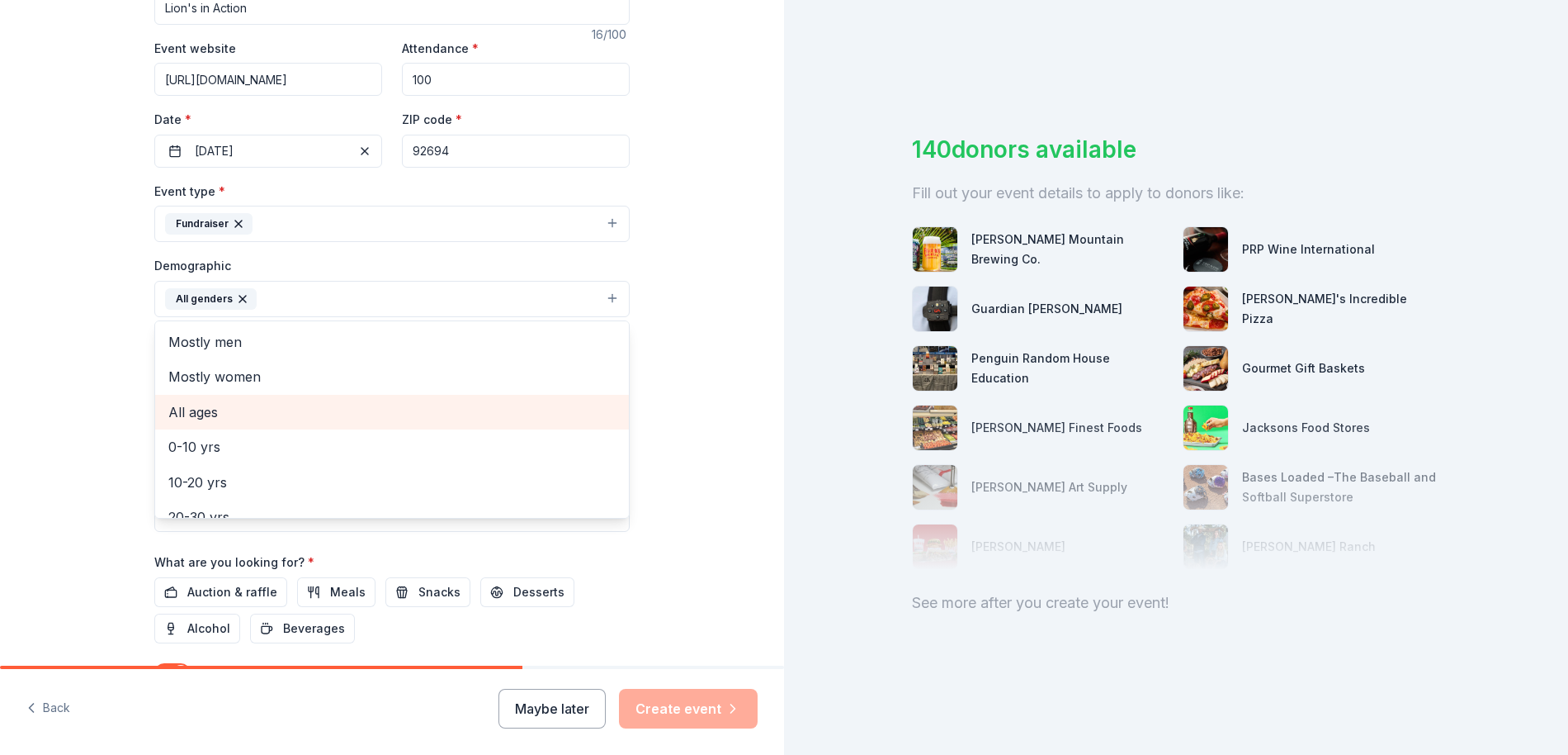
click at [224, 412] on span "All ages" at bounding box center [392, 412] width 448 height 21
click at [98, 393] on div "Tell us about your event. We'll find in-kind donations you can apply for. Event…" at bounding box center [392, 260] width 784 height 1102
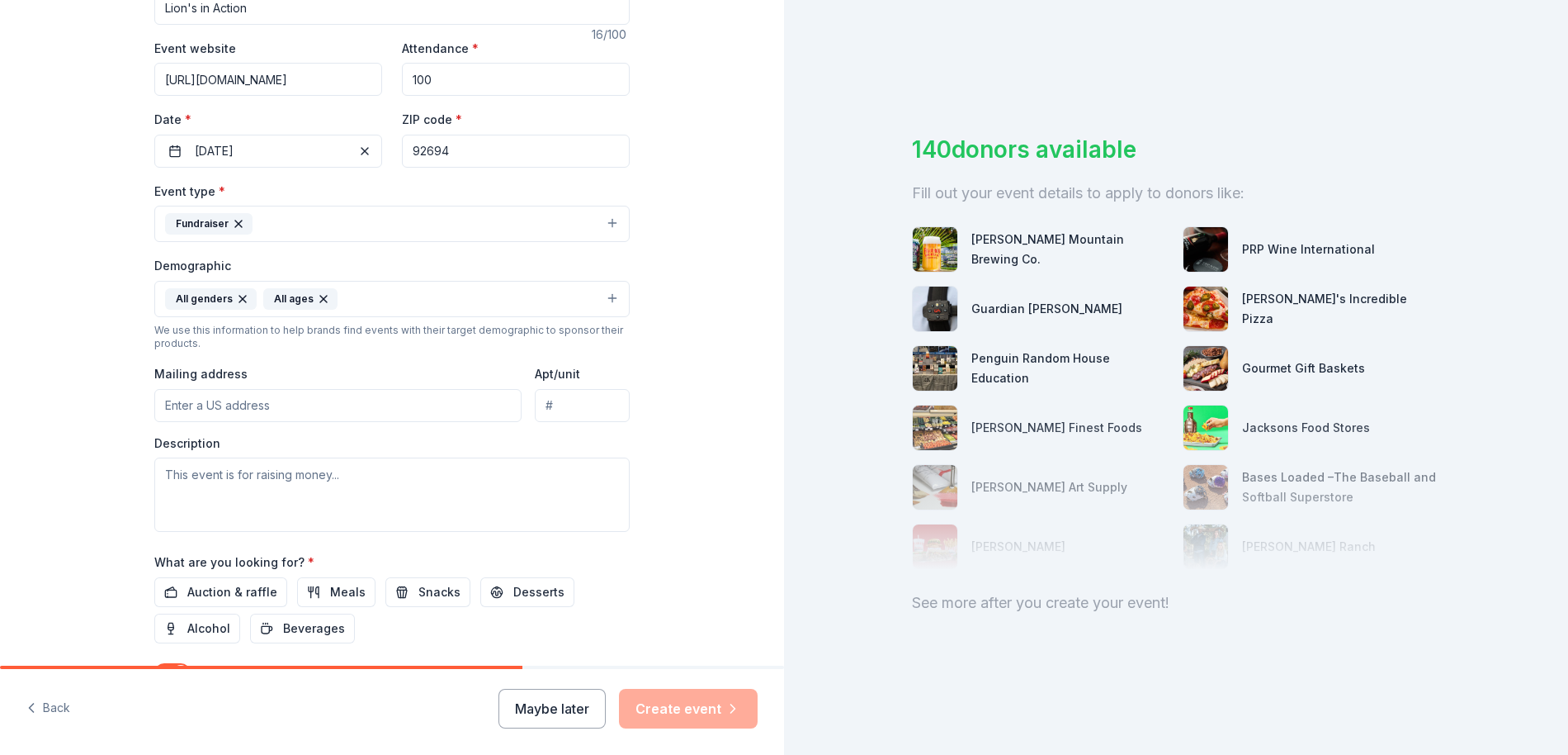
click at [170, 402] on input "Mailing address" at bounding box center [338, 405] width 367 height 33
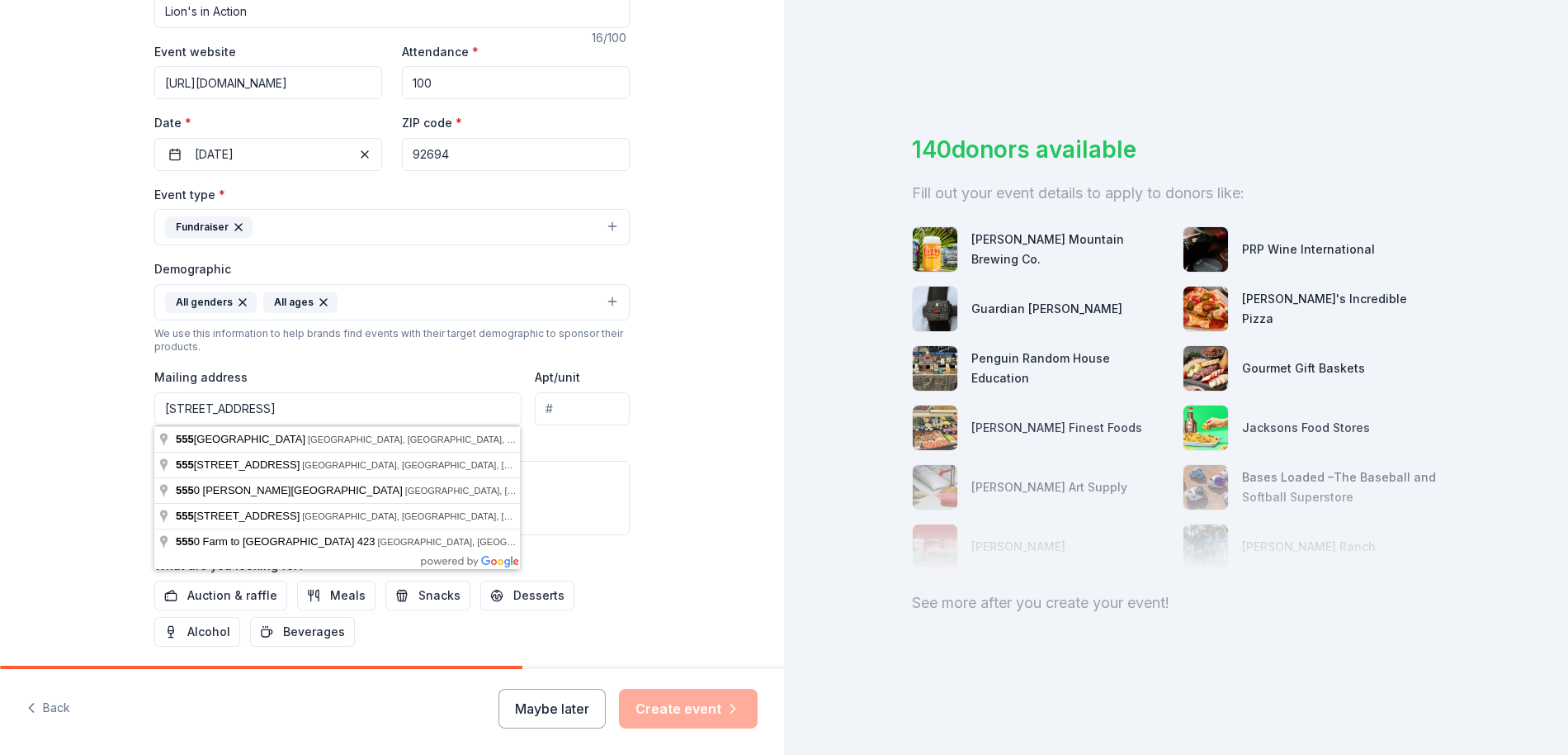
click at [325, 412] on input "[STREET_ADDRESS]" at bounding box center [338, 409] width 367 height 33
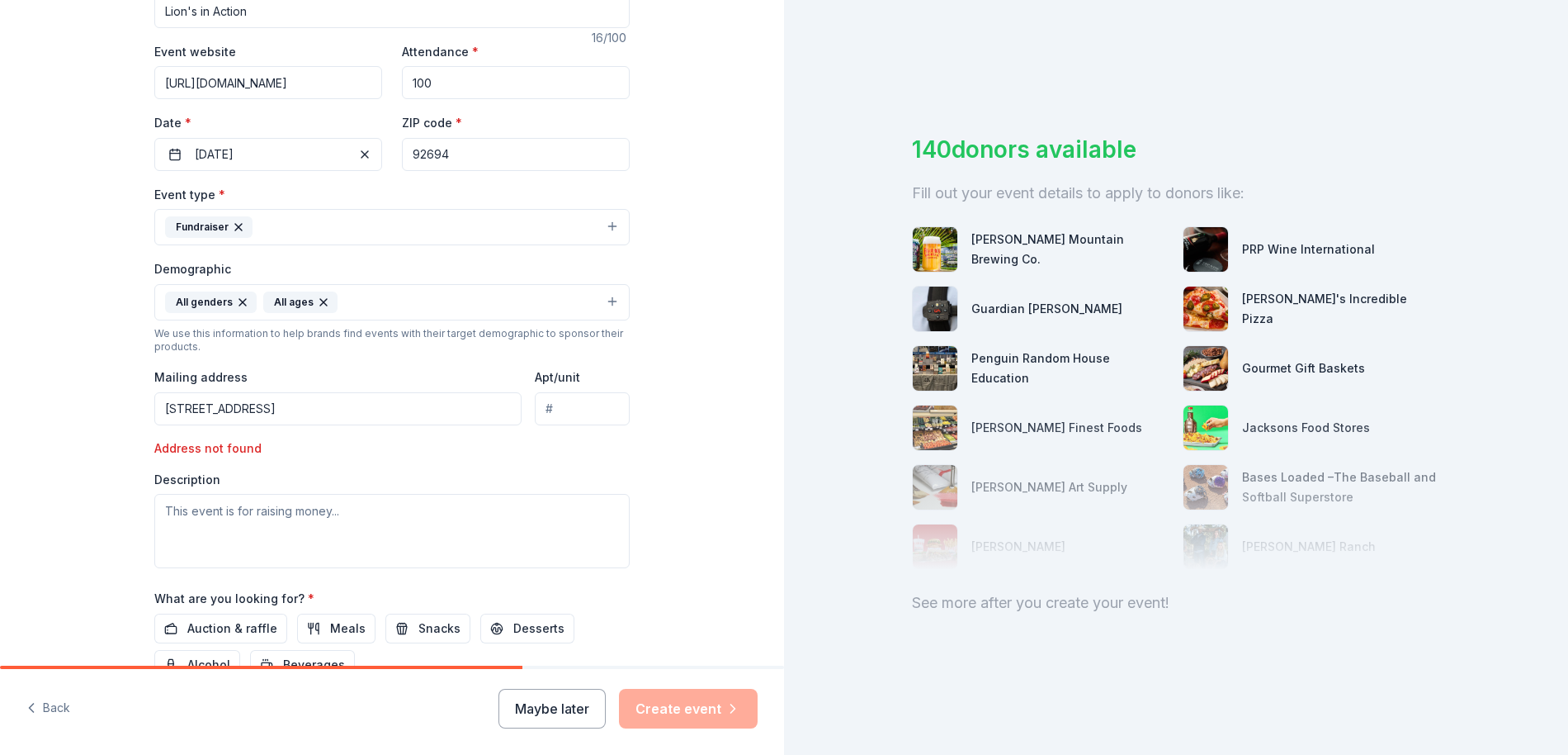
type input "[STREET_ADDRESS]"
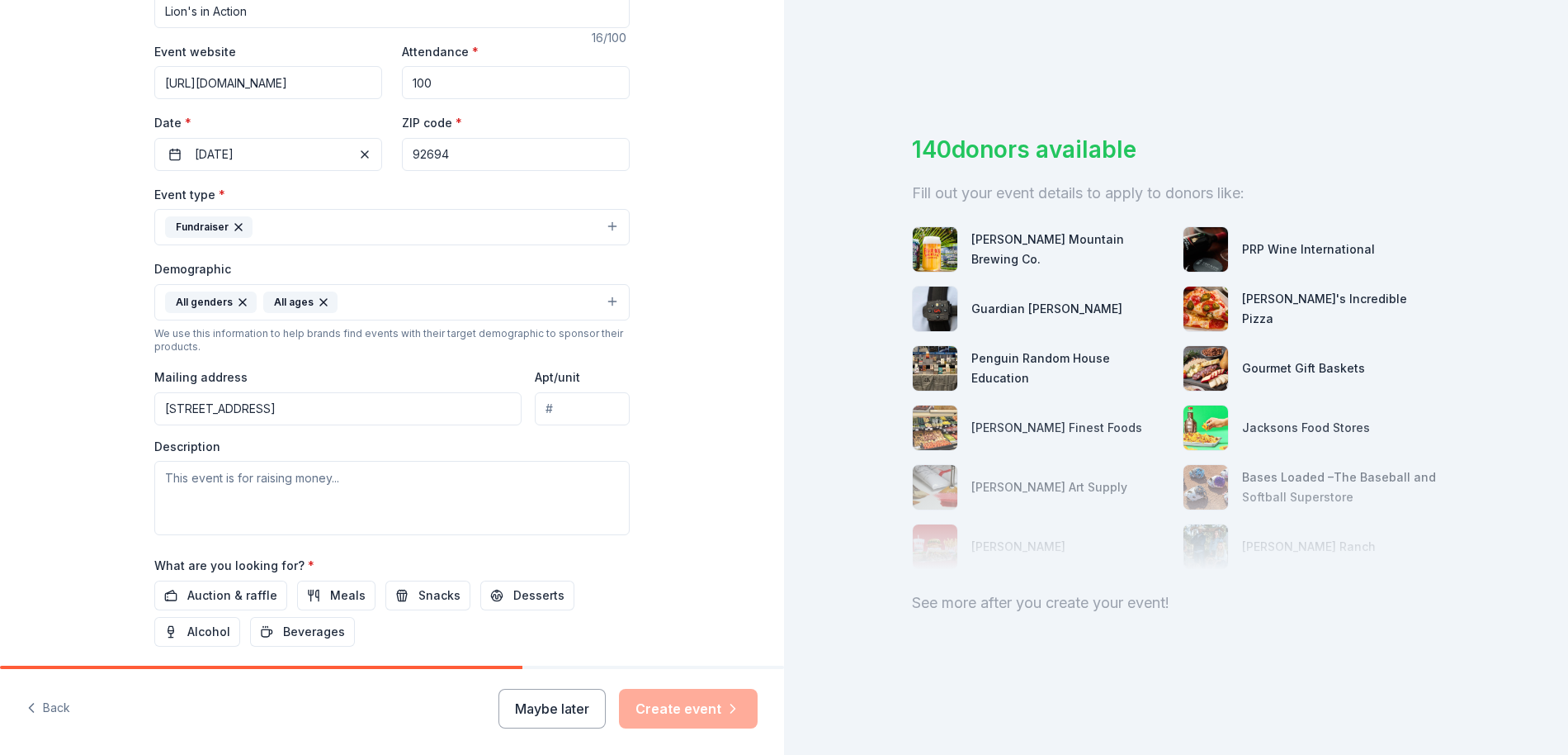
click at [570, 410] on input "Apt/unit" at bounding box center [582, 409] width 95 height 33
type input "270"
click at [186, 496] on textarea at bounding box center [392, 498] width 475 height 74
click at [179, 479] on textarea "To enrich screen reader interactions, please activate Accessibility in Grammarl…" at bounding box center [392, 498] width 475 height 74
paste textarea "Lion’s Heart Teen Volunteers and Leaders is hosting a special celebration, Lion…"
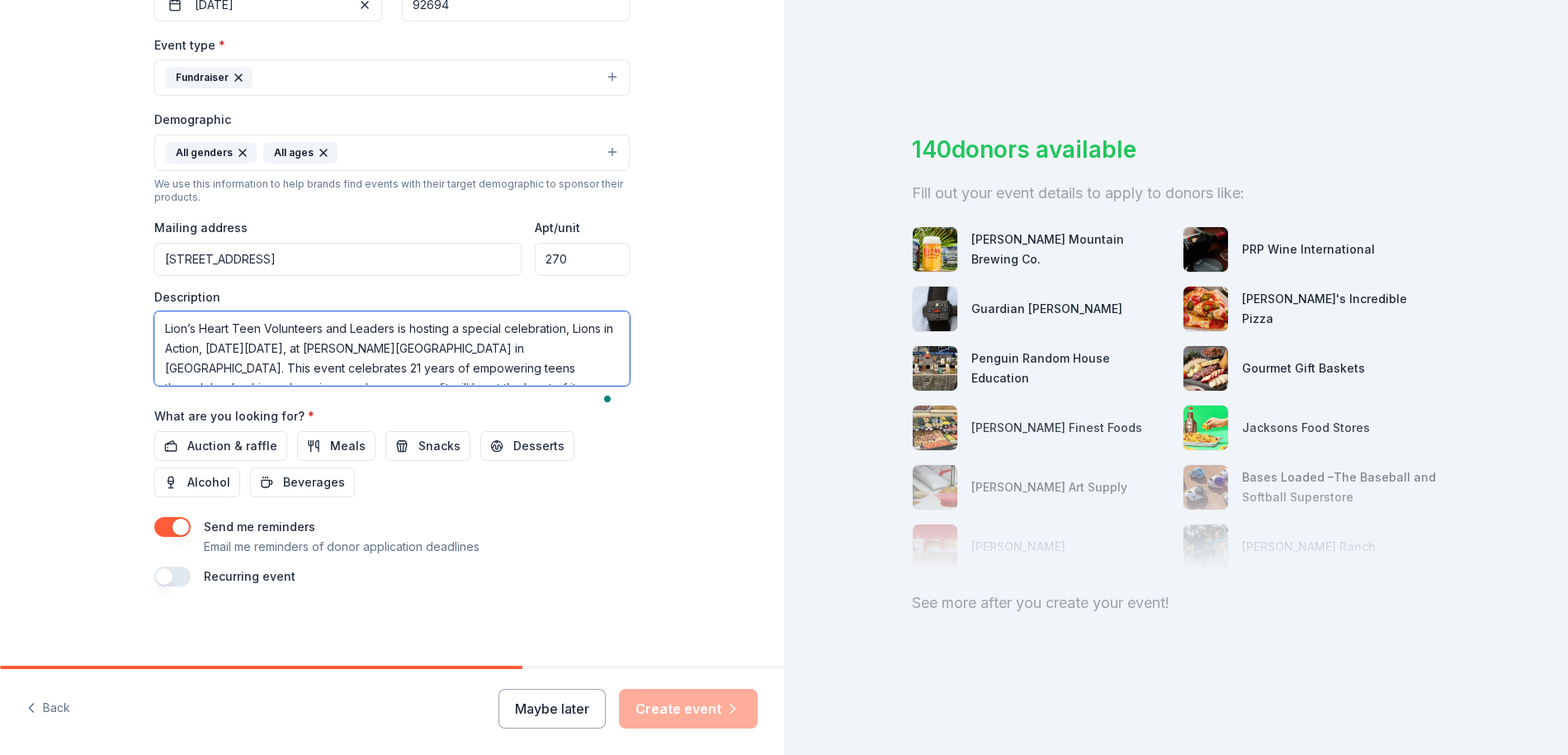
scroll to position [437, 0]
type textarea "Lion’s Heart Teen Volunteers and Leaders is hosting a special celebration, Lion…"
click at [407, 450] on button "Snacks" at bounding box center [428, 446] width 85 height 30
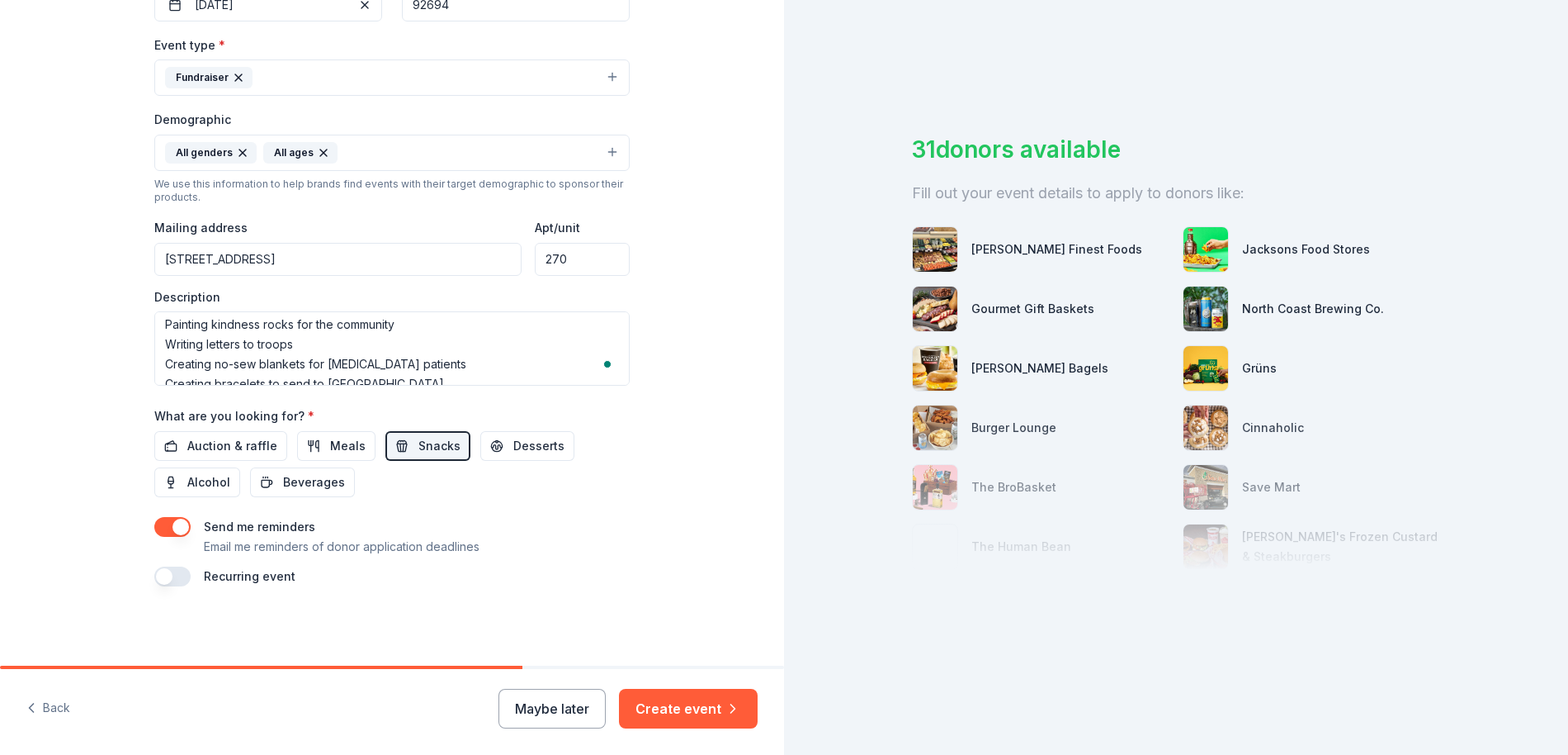
scroll to position [218, 0]
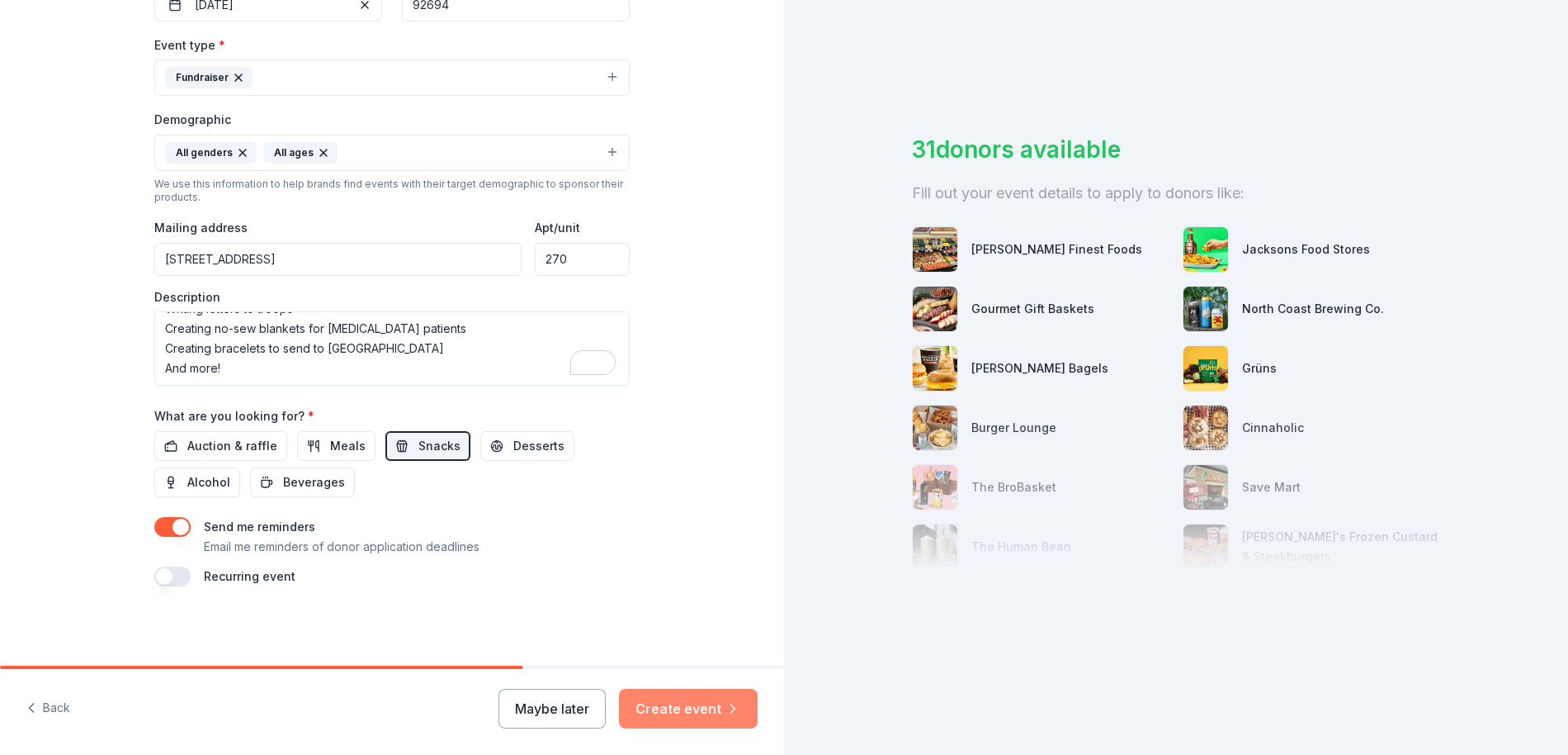
click at [657, 712] on button "Create event" at bounding box center [688, 708] width 139 height 40
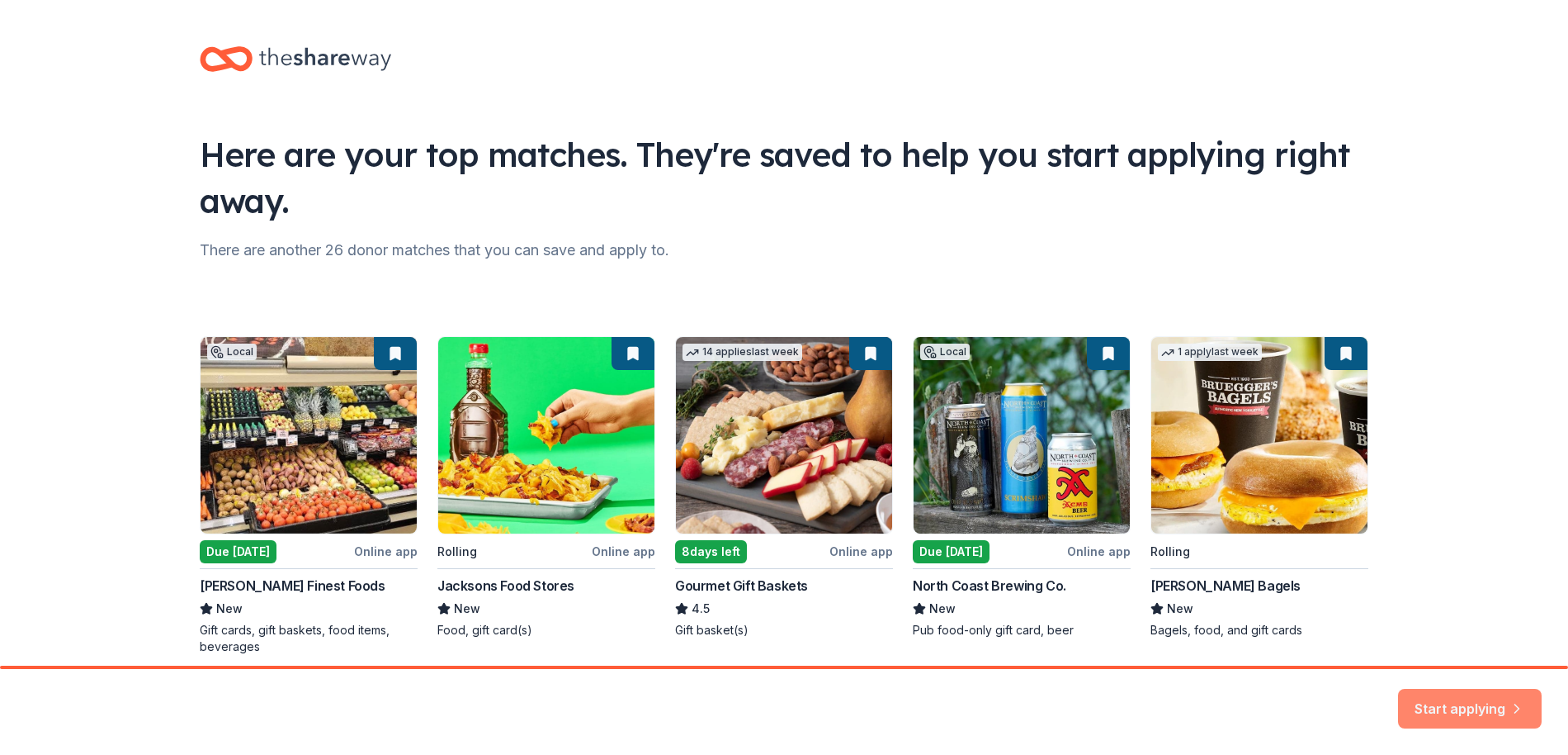
click at [1458, 705] on button "Start applying" at bounding box center [1470, 698] width 143 height 40
